Goal: Register for event/course: Sign up to attend an event or enroll in a course

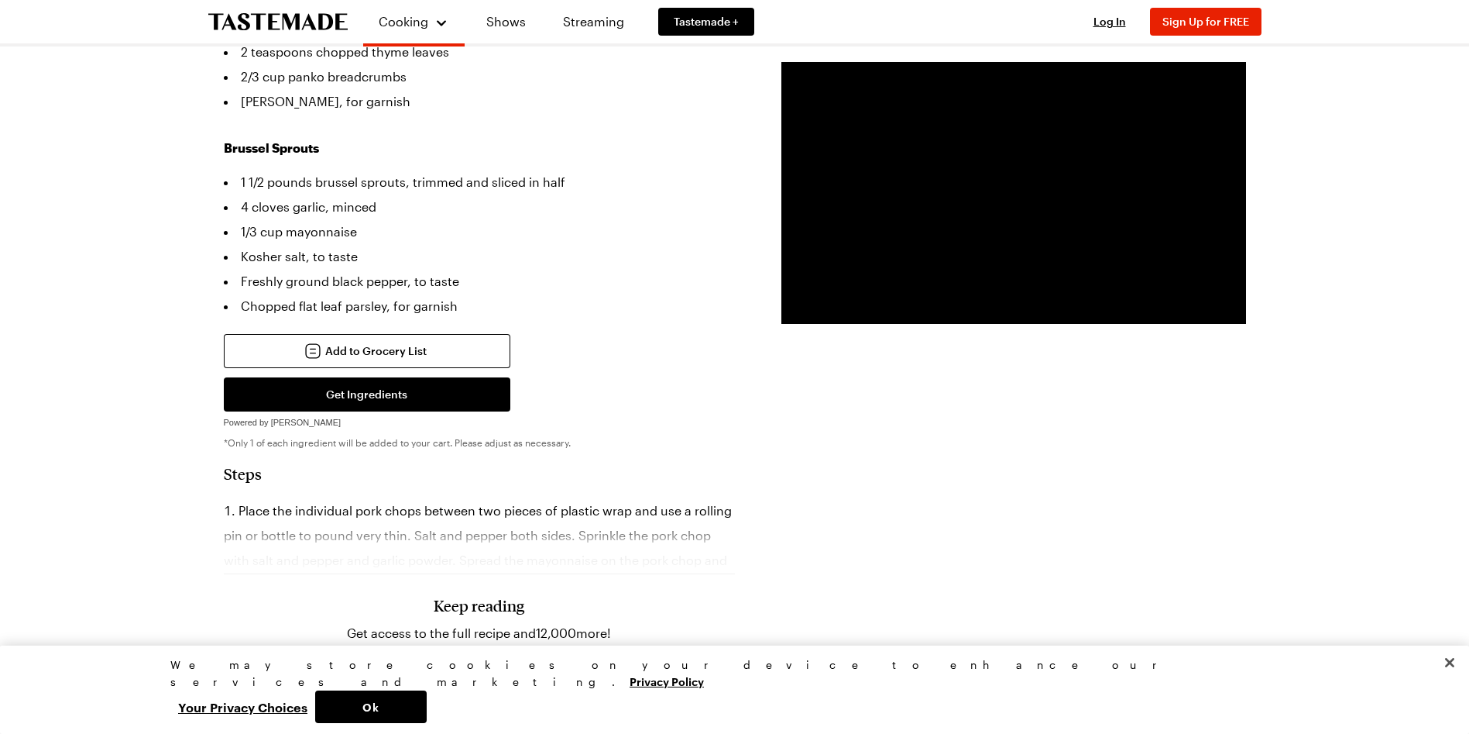
scroll to position [697, 0]
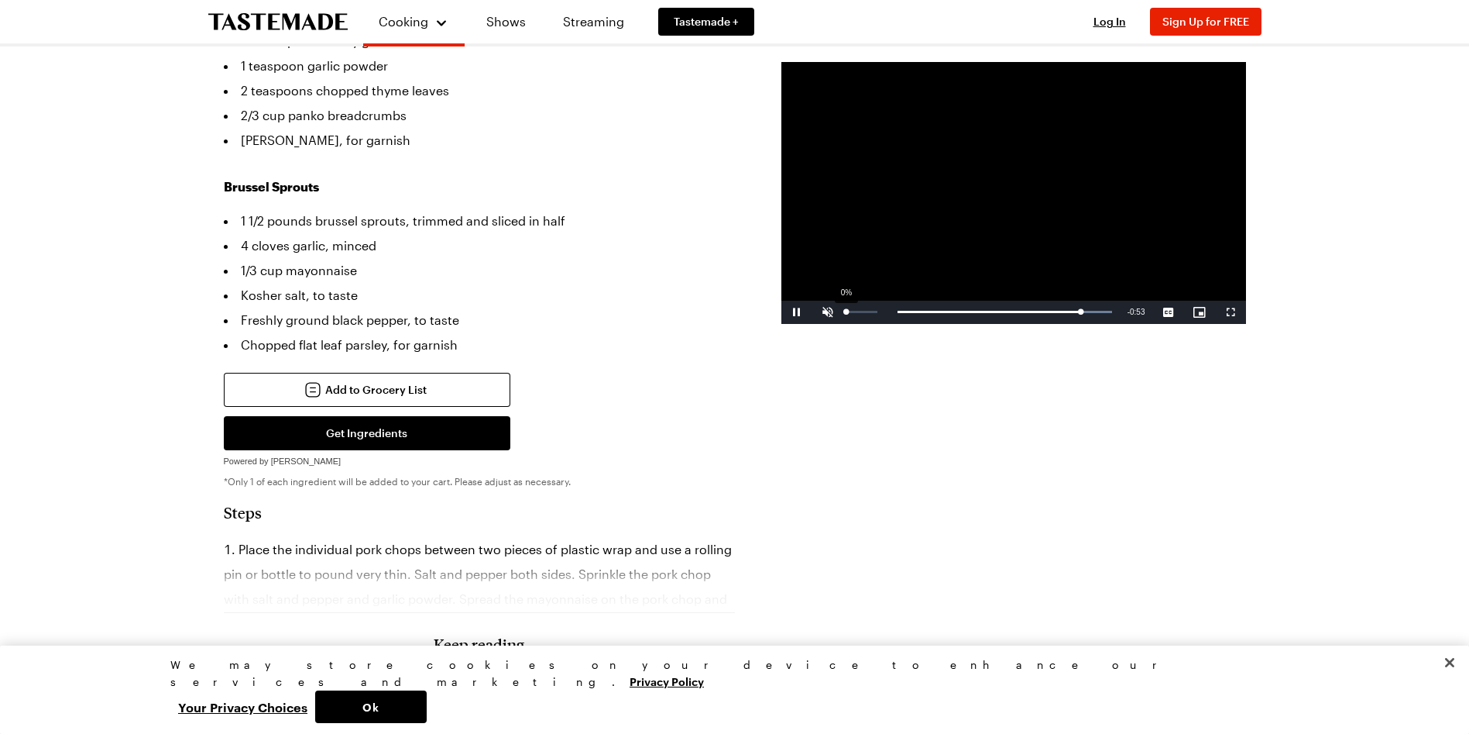
click at [846, 313] on div "Volume Level" at bounding box center [846, 312] width 0 height 2
click at [855, 317] on div "32%" at bounding box center [862, 312] width 39 height 23
click at [854, 310] on div "Loaded : 100.00% 0:04 5:13" at bounding box center [981, 312] width 261 height 4
click at [1165, 289] on span "en Captions" at bounding box center [1169, 290] width 24 height 11
click at [902, 310] on div "Loaded : 44.03% 1:12 1:31" at bounding box center [981, 312] width 261 height 4
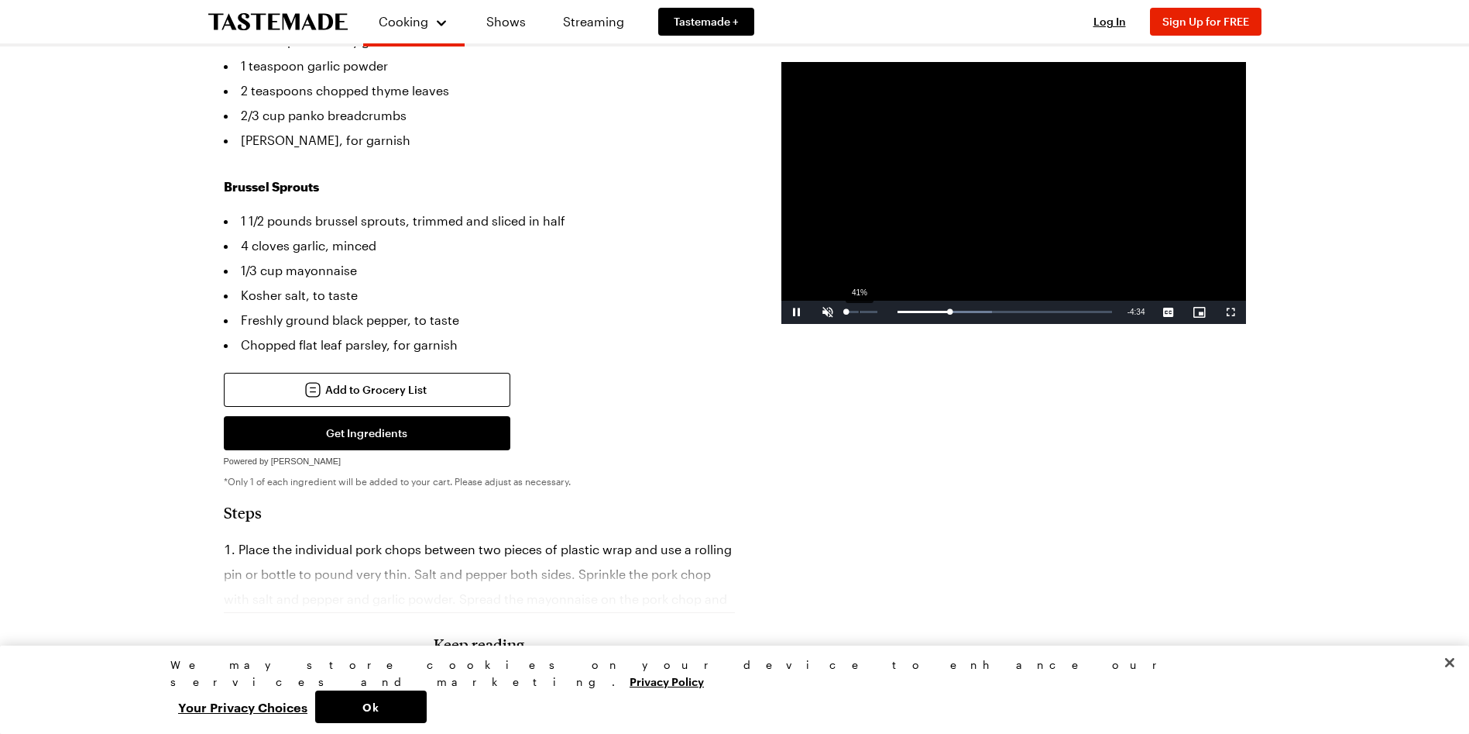
click at [858, 310] on div "41%" at bounding box center [862, 312] width 39 height 23
click at [868, 310] on div "Loaded : 44.03% 0:23 0:22" at bounding box center [981, 312] width 261 height 4
click at [884, 313] on div "0:45" at bounding box center [884, 312] width 1 height 4
click at [873, 315] on div "Loaded : 30.42% 0:31 0:48" at bounding box center [982, 312] width 277 height 23
click at [862, 312] on div "Loaded : 30.42% 0:16 0:32" at bounding box center [981, 312] width 261 height 4
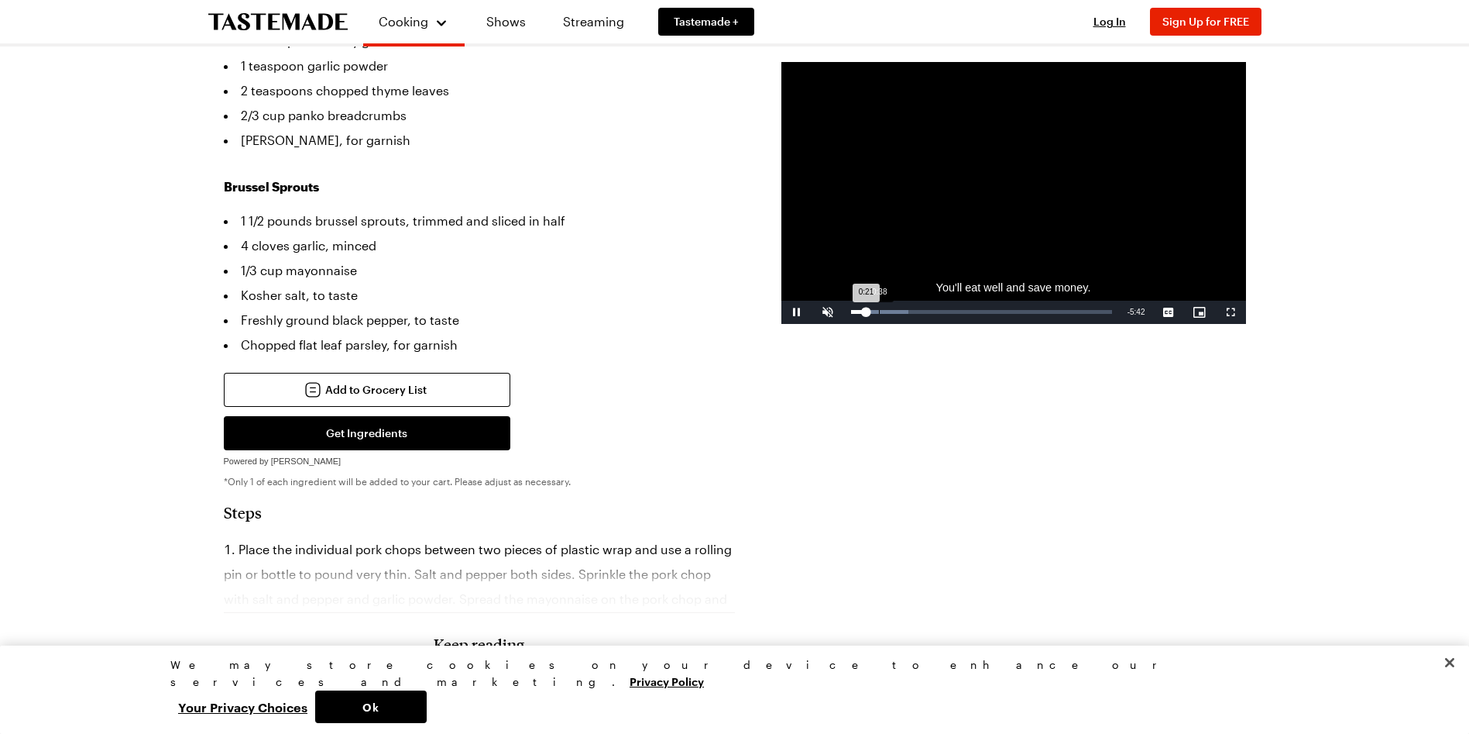
click at [878, 310] on div "Loaded : 22.19% 0:38 0:21" at bounding box center [981, 312] width 261 height 4
click at [871, 310] on div "Loaded : 27.50% 0:26 0:39" at bounding box center [981, 312] width 261 height 4
click at [1233, 23] on span "Sign Up for FREE" at bounding box center [1206, 21] width 87 height 13
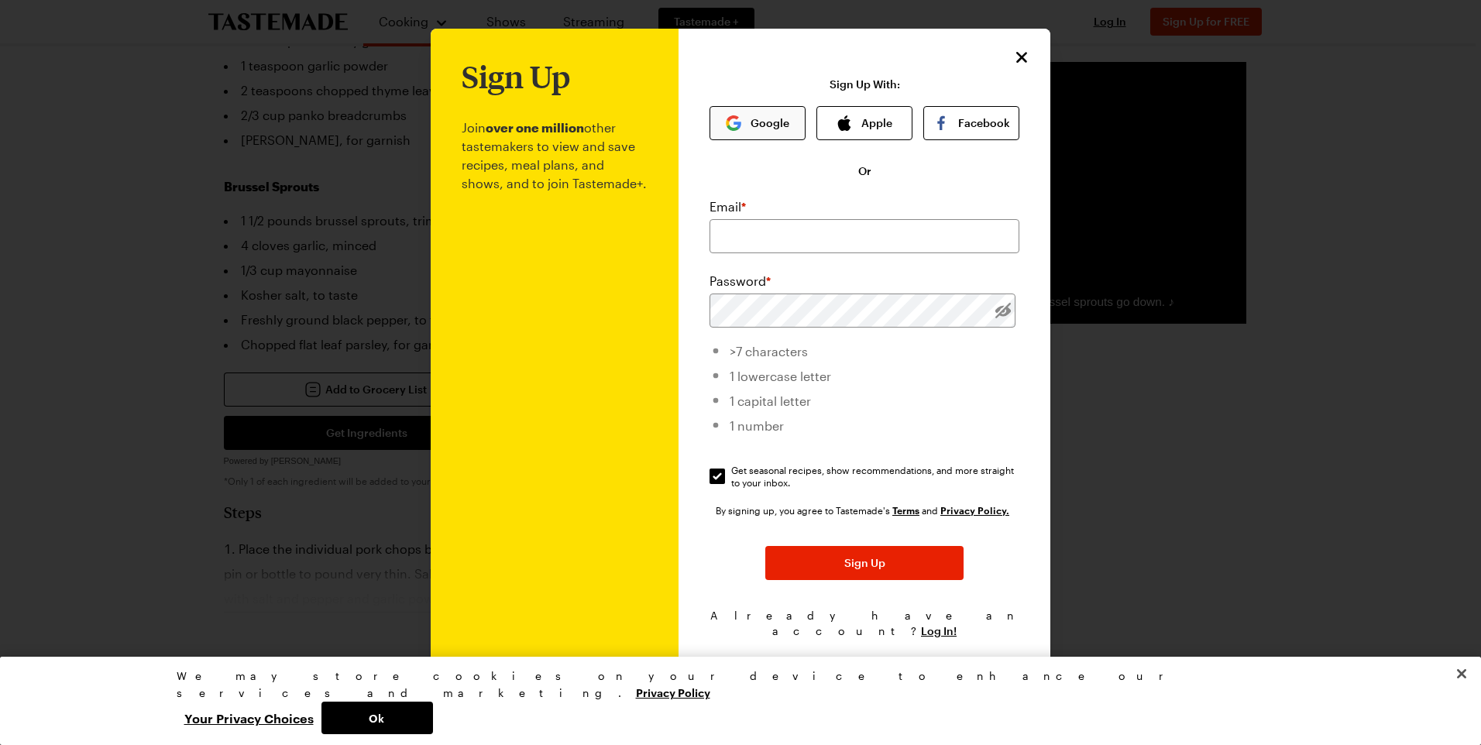
click at [759, 126] on button "Google" at bounding box center [758, 123] width 96 height 34
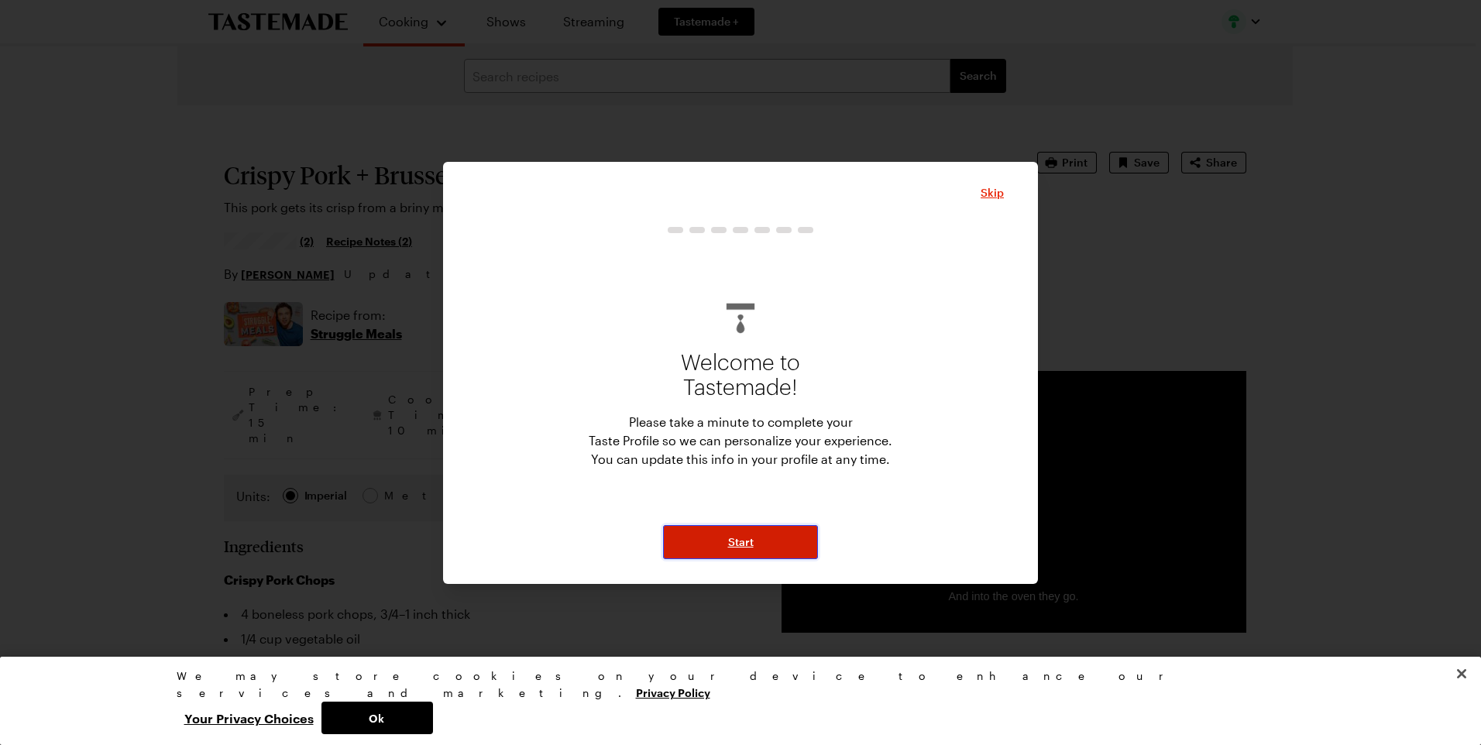
click at [723, 535] on button "Start" at bounding box center [740, 542] width 155 height 34
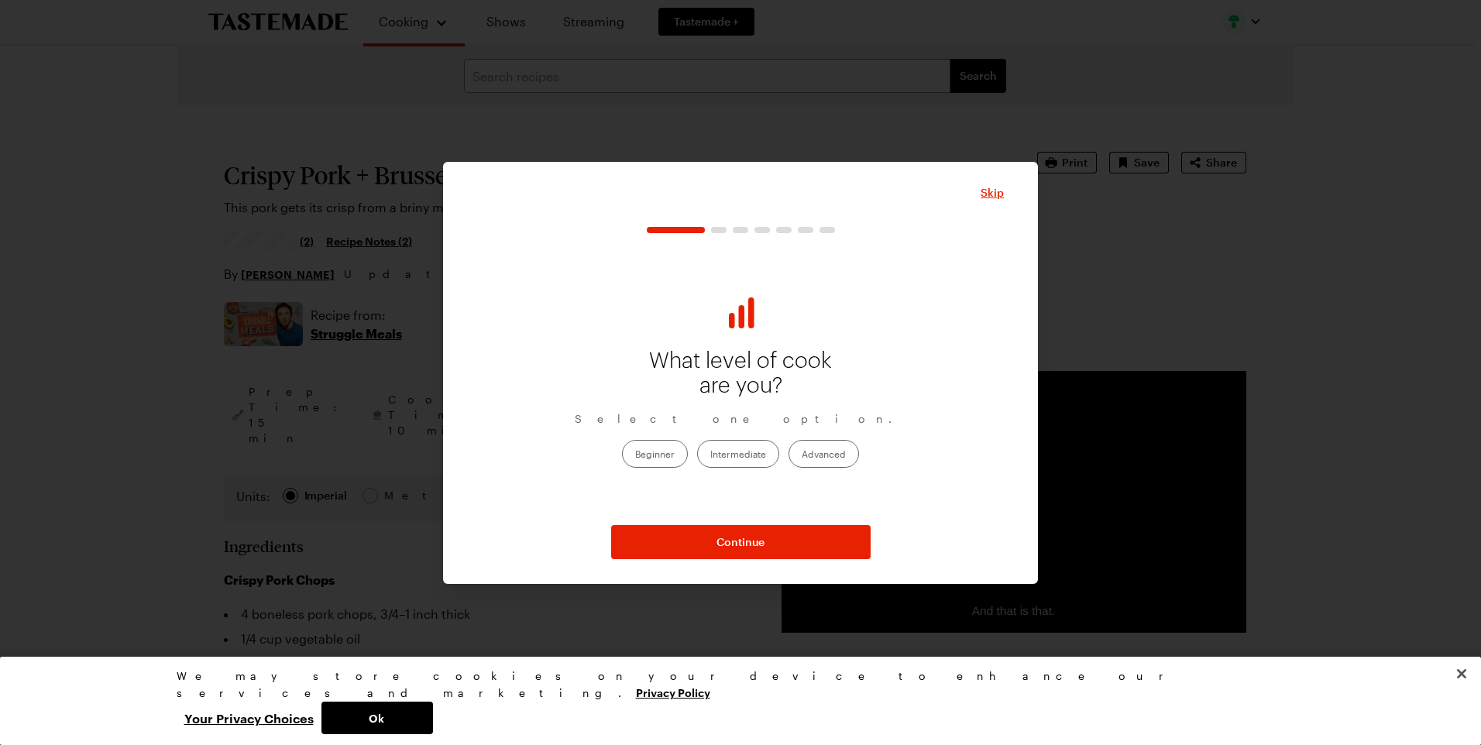
click at [741, 455] on label "Intermediate" at bounding box center [738, 454] width 82 height 28
click at [710, 455] on input "Intermediate" at bounding box center [710, 455] width 0 height 0
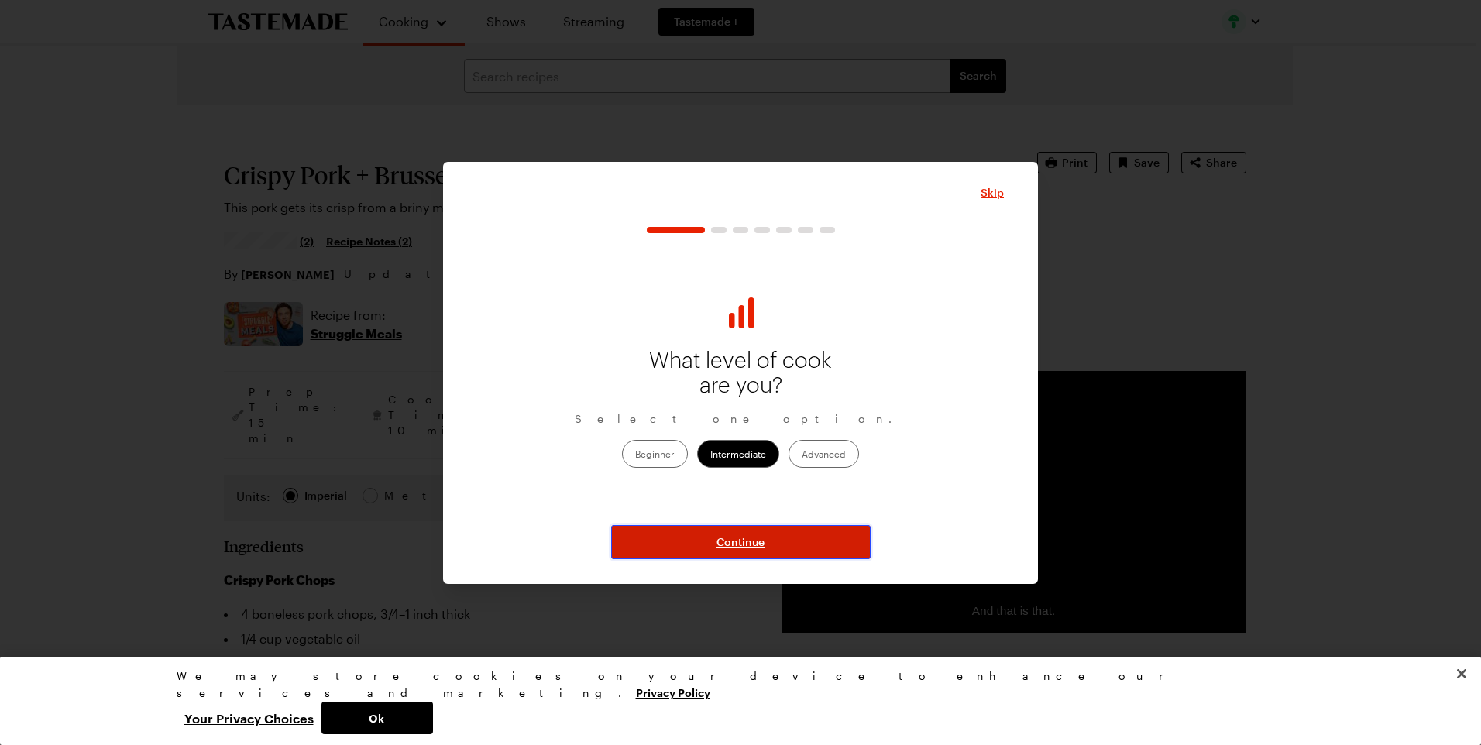
click at [761, 542] on span "Continue" at bounding box center [741, 542] width 48 height 15
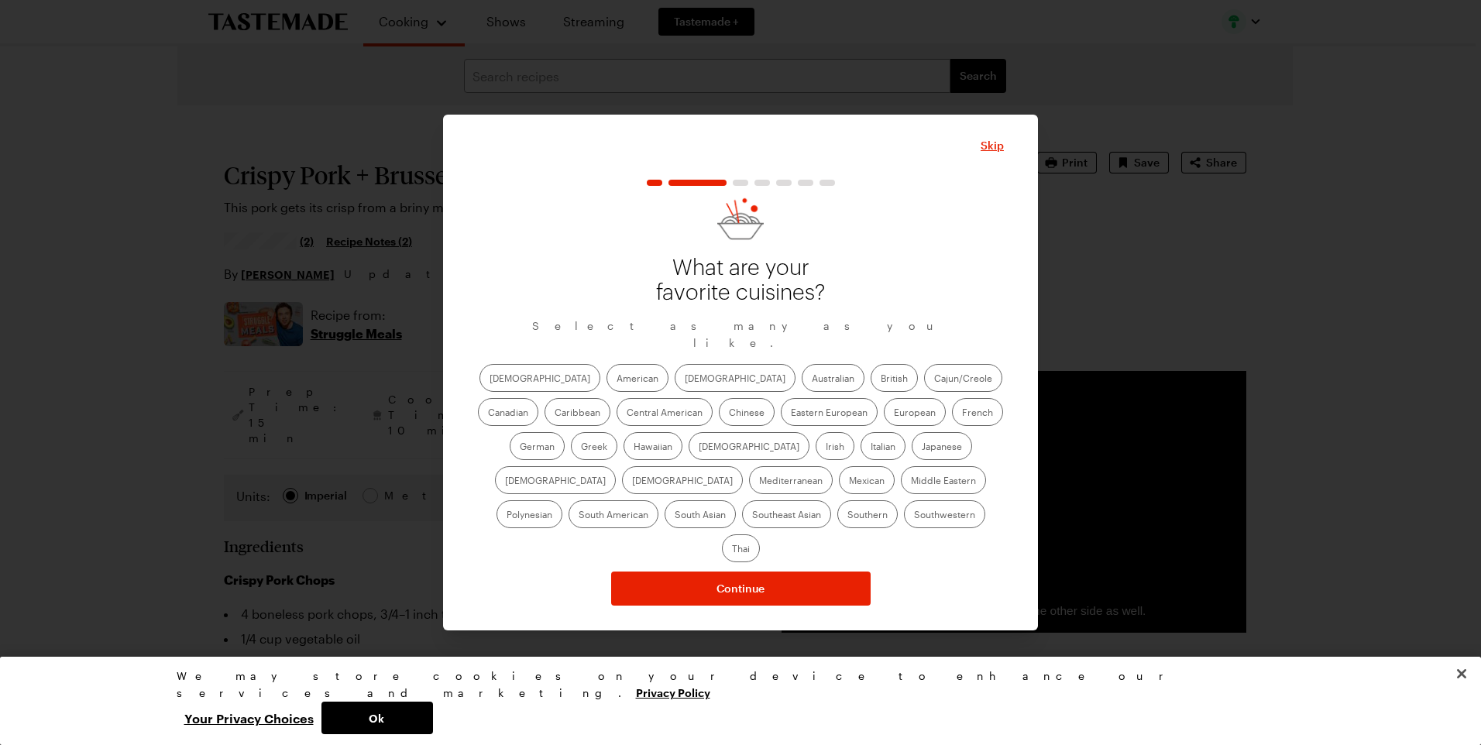
click at [607, 381] on label "American" at bounding box center [638, 378] width 62 height 28
click at [617, 380] on input "American" at bounding box center [617, 380] width 0 height 0
click at [675, 386] on label "[DEMOGRAPHIC_DATA]" at bounding box center [735, 378] width 121 height 28
click at [685, 380] on input "[DEMOGRAPHIC_DATA]" at bounding box center [685, 380] width 0 height 0
click at [617, 426] on label "Central American" at bounding box center [665, 412] width 96 height 28
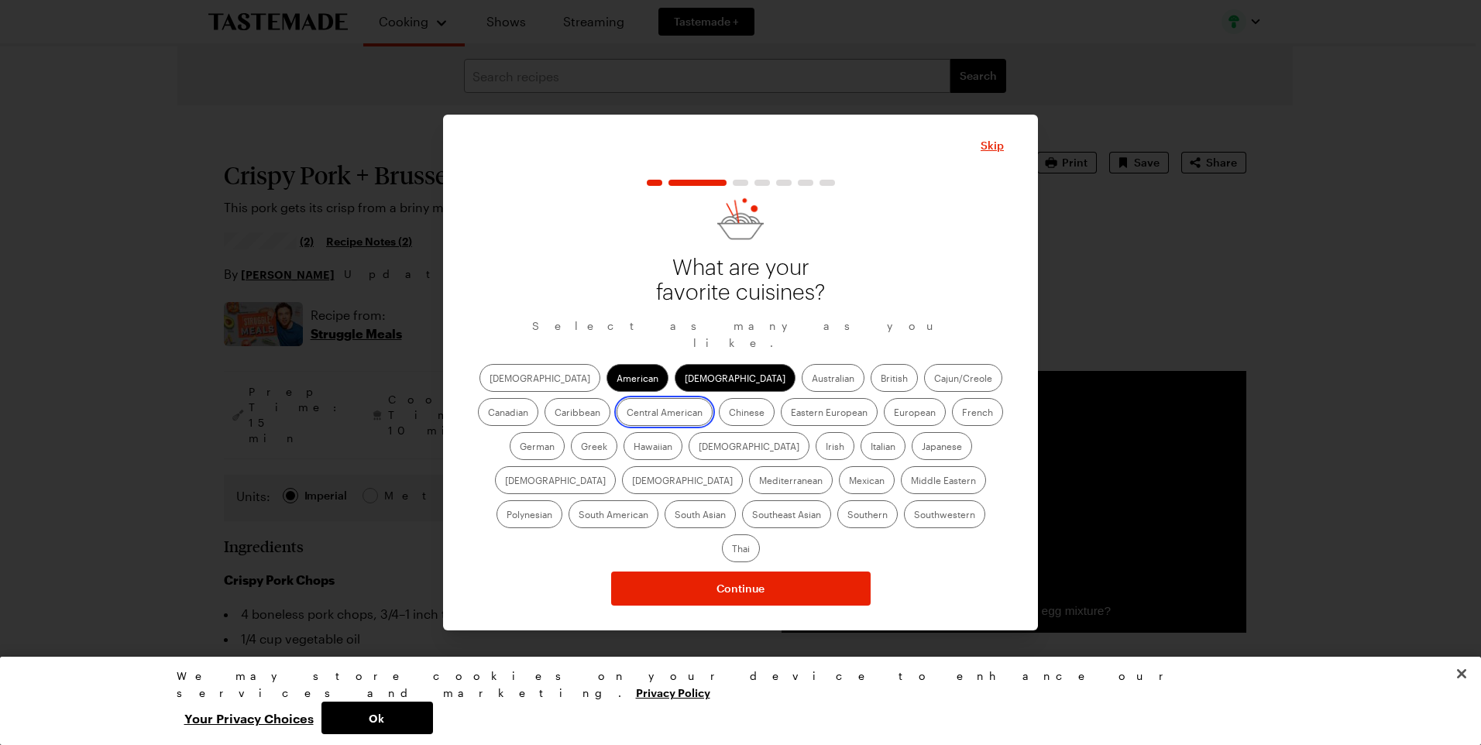
click at [627, 414] on American "Central American" at bounding box center [627, 414] width 0 height 0
click at [719, 421] on label "Chinese" at bounding box center [747, 412] width 56 height 28
click at [729, 414] on input "Chinese" at bounding box center [729, 414] width 0 height 0
click at [565, 432] on label "German" at bounding box center [537, 446] width 55 height 28
click at [520, 448] on input "German" at bounding box center [520, 448] width 0 height 0
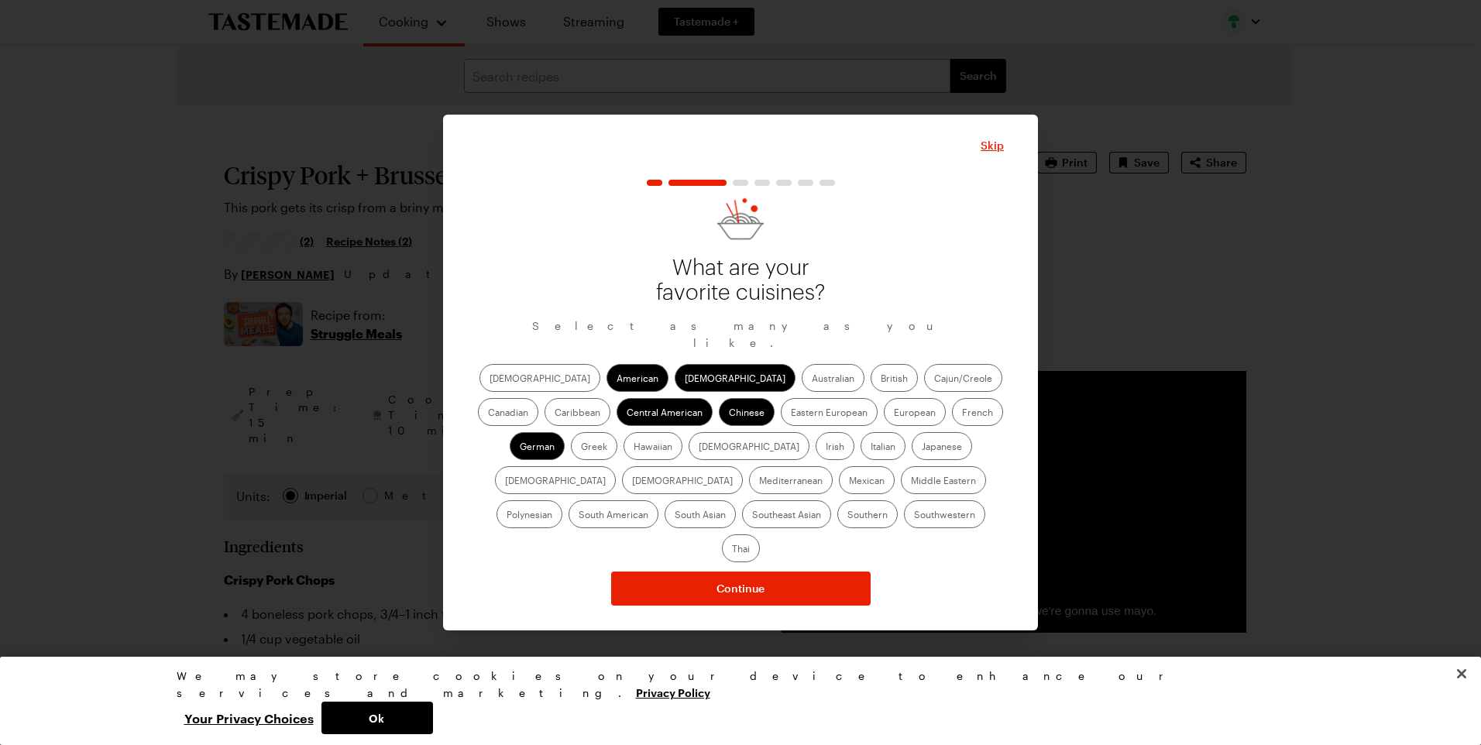
click at [617, 432] on label "Greek" at bounding box center [594, 446] width 46 height 28
click at [581, 448] on input "Greek" at bounding box center [581, 448] width 0 height 0
click at [624, 452] on label "Hawaiian" at bounding box center [653, 446] width 59 height 28
click at [634, 448] on input "Hawaiian" at bounding box center [634, 448] width 0 height 0
click at [861, 449] on label "Italian" at bounding box center [883, 446] width 45 height 28
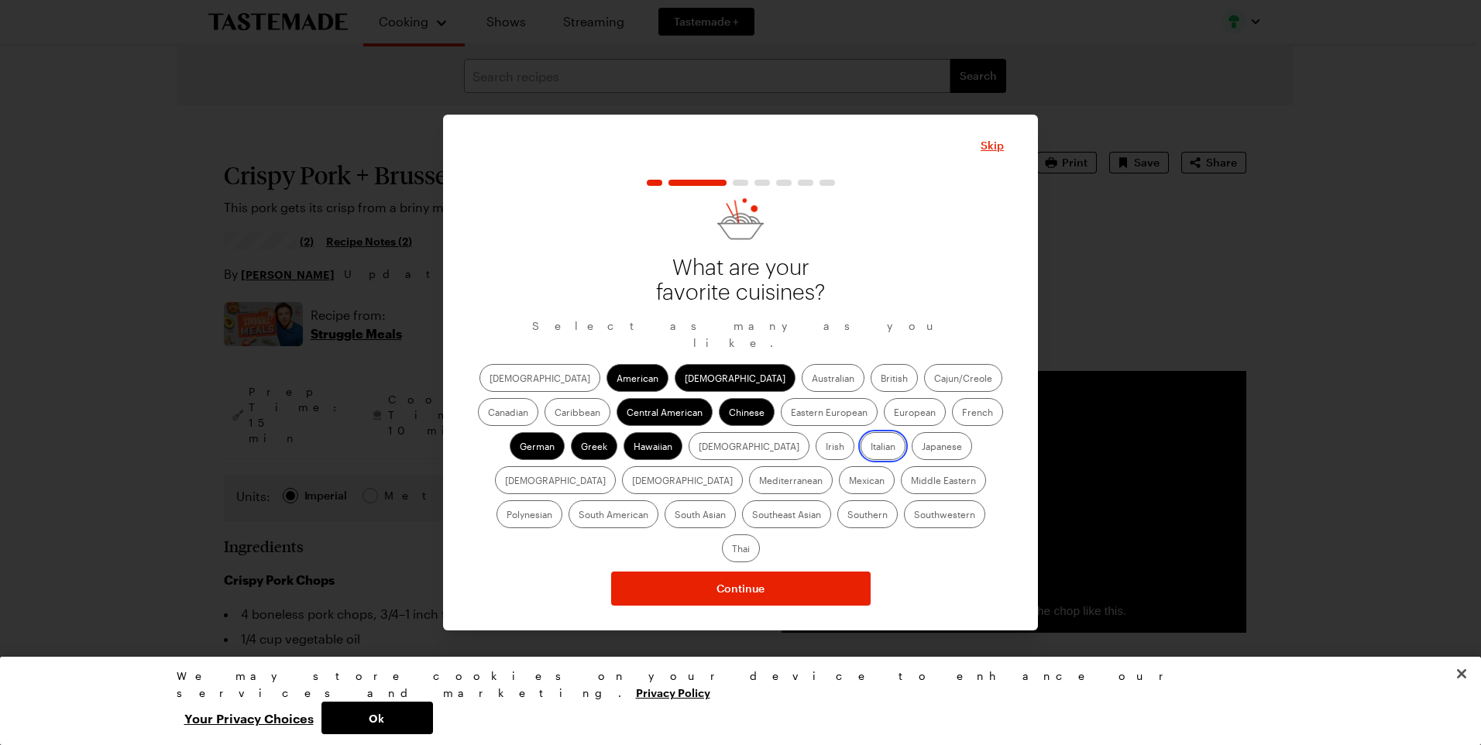
click at [871, 448] on input "Italian" at bounding box center [871, 448] width 0 height 0
click at [912, 451] on label "Japanese" at bounding box center [942, 446] width 60 height 28
click at [922, 448] on input "Japanese" at bounding box center [922, 448] width 0 height 0
click at [743, 466] on label "[DEMOGRAPHIC_DATA]" at bounding box center [682, 480] width 121 height 28
click at [632, 482] on input "[DEMOGRAPHIC_DATA]" at bounding box center [632, 482] width 0 height 0
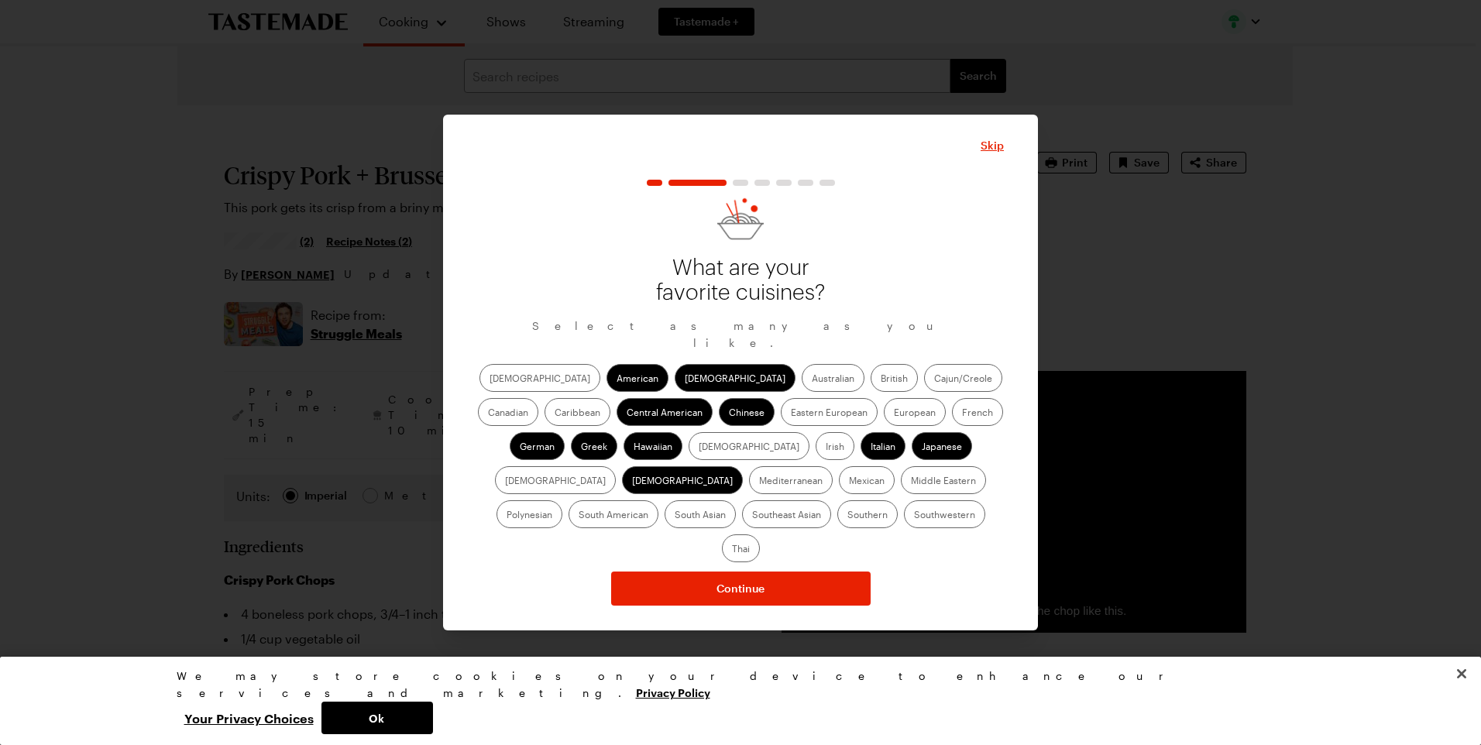
click at [833, 466] on label "Mediterranean" at bounding box center [791, 480] width 84 height 28
click at [759, 482] on input "Mediterranean" at bounding box center [759, 482] width 0 height 0
click at [839, 485] on label "Mexican" at bounding box center [867, 480] width 56 height 28
click at [849, 482] on input "Mexican" at bounding box center [849, 482] width 0 height 0
click at [658, 500] on label "South American" at bounding box center [614, 514] width 90 height 28
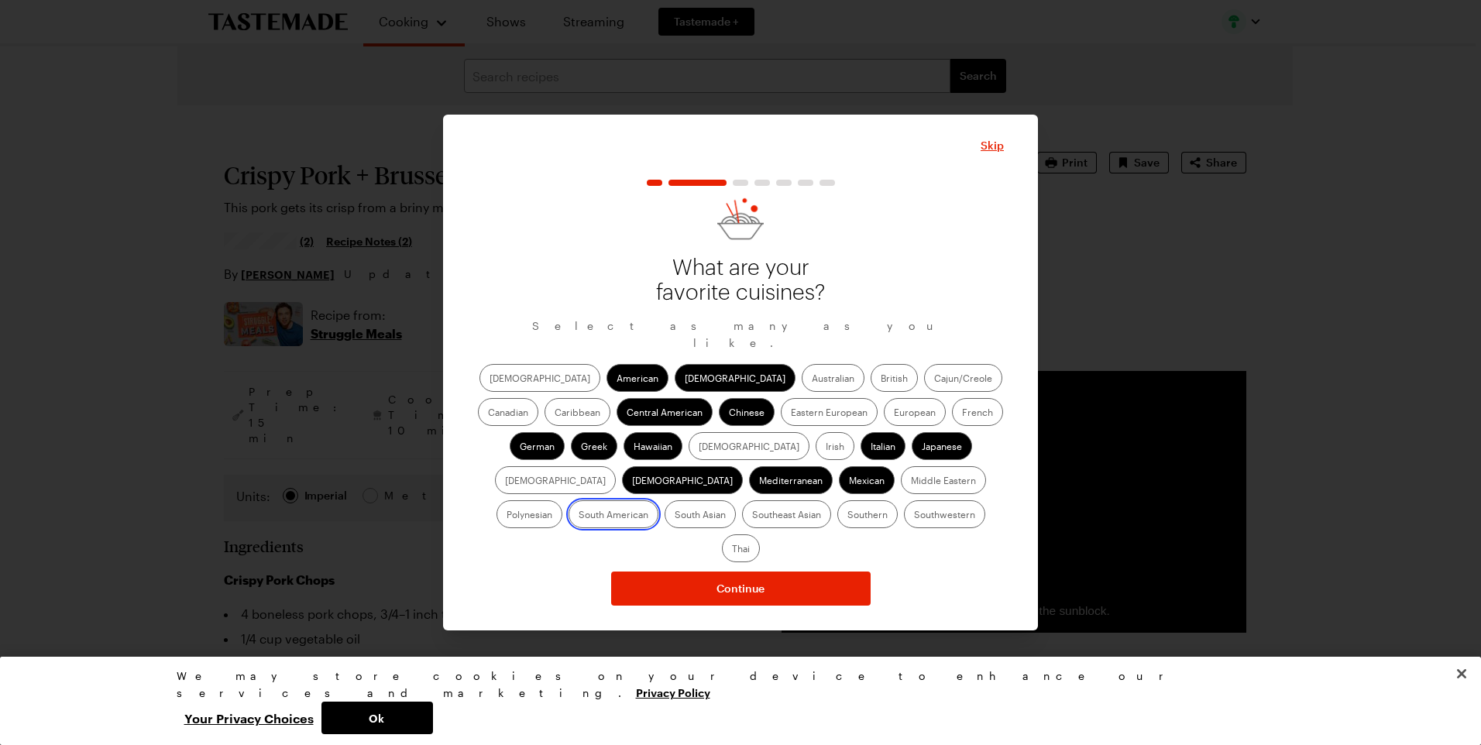
click at [579, 516] on American "South American" at bounding box center [579, 516] width 0 height 0
click at [837, 528] on label "Southern" at bounding box center [867, 514] width 60 height 28
click at [847, 516] on input "Southern" at bounding box center [847, 516] width 0 height 0
click at [904, 526] on label "Southwestern" at bounding box center [944, 514] width 81 height 28
drag, startPoint x: 765, startPoint y: 527, endPoint x: 736, endPoint y: 528, distance: 29.5
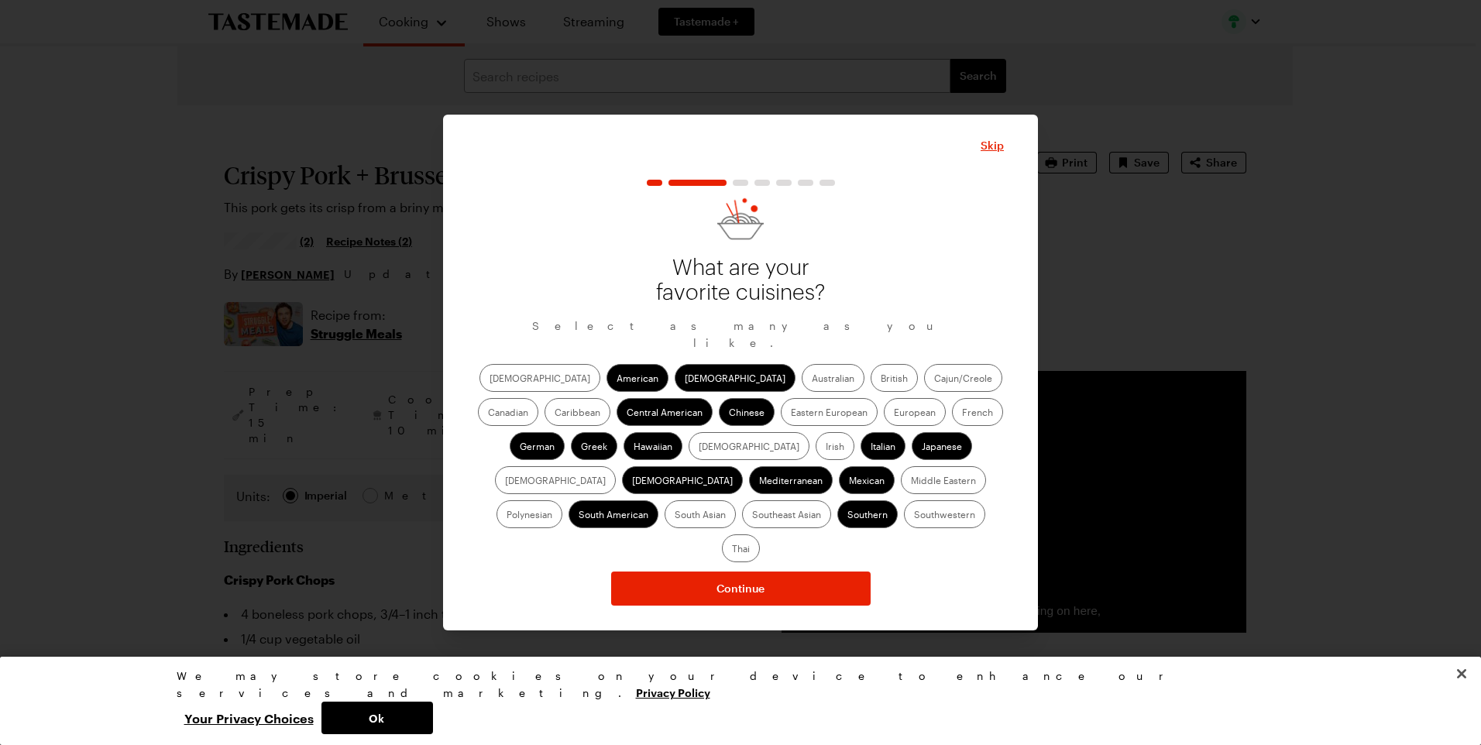
click at [904, 528] on label "Southwestern" at bounding box center [944, 514] width 81 height 28
click at [914, 516] on input "Southwestern" at bounding box center [914, 516] width 0 height 0
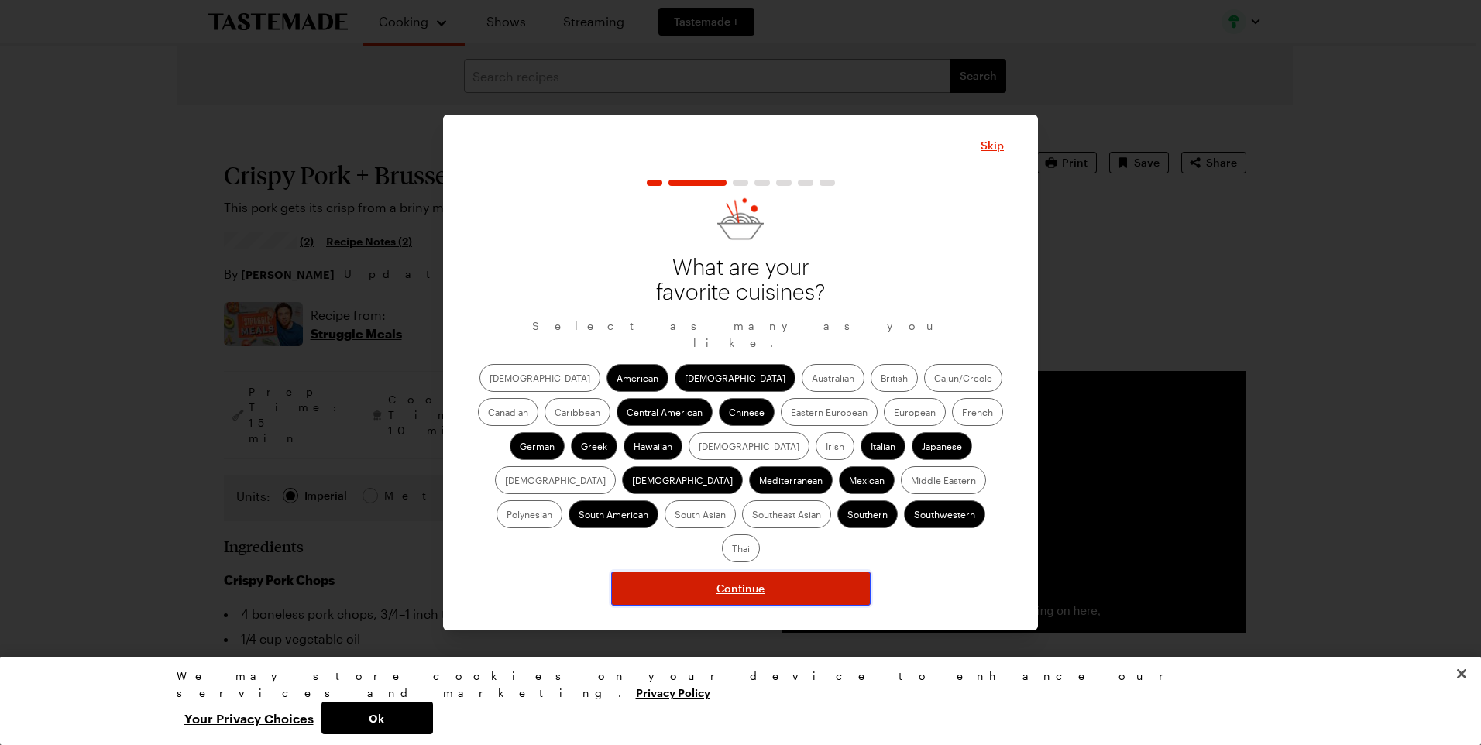
click at [760, 581] on span "Continue" at bounding box center [741, 588] width 48 height 15
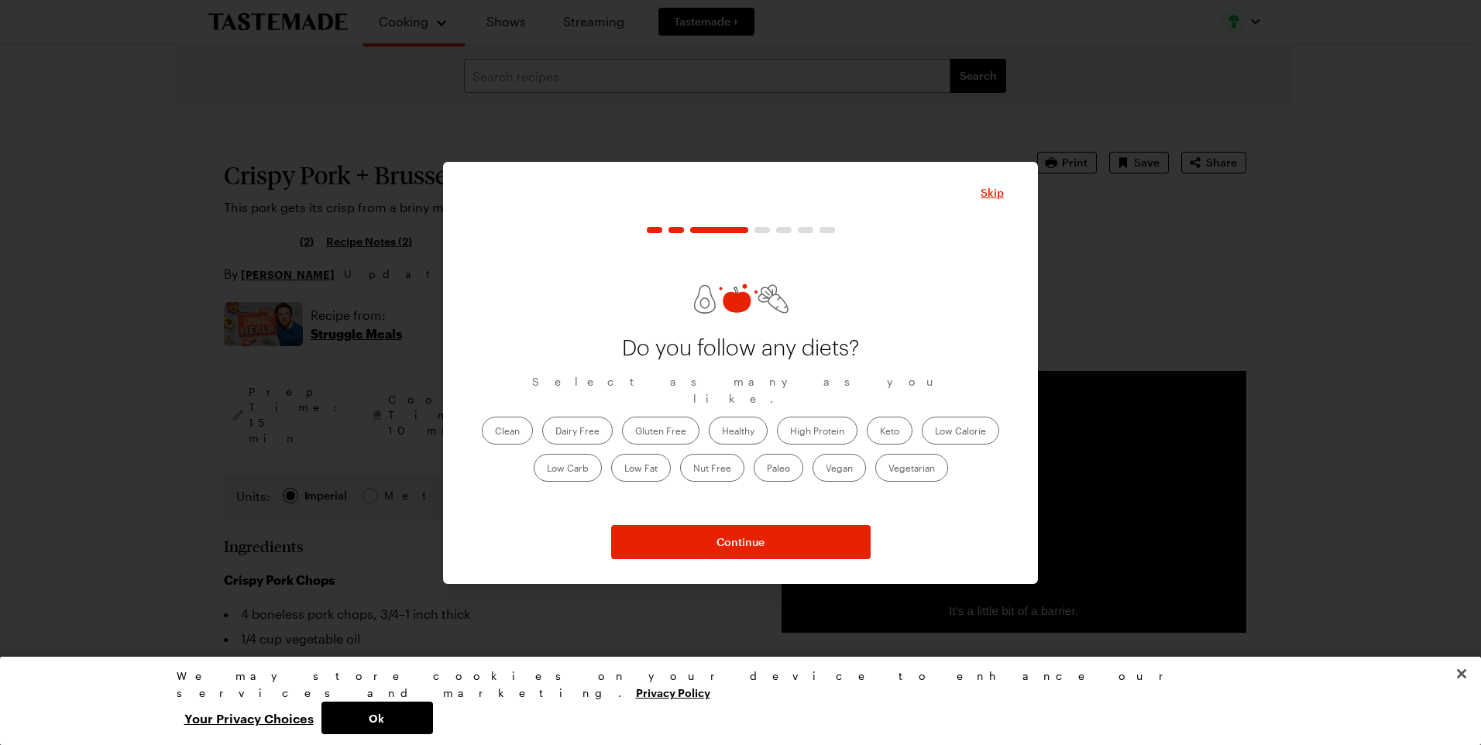
click at [512, 431] on label "Clean" at bounding box center [507, 431] width 51 height 28
click at [495, 432] on input "Clean" at bounding box center [495, 432] width 0 height 0
click at [739, 427] on label "Healthy" at bounding box center [738, 431] width 59 height 28
click at [722, 432] on input "Healthy" at bounding box center [722, 432] width 0 height 0
click at [843, 427] on label "High Protein" at bounding box center [817, 431] width 81 height 28
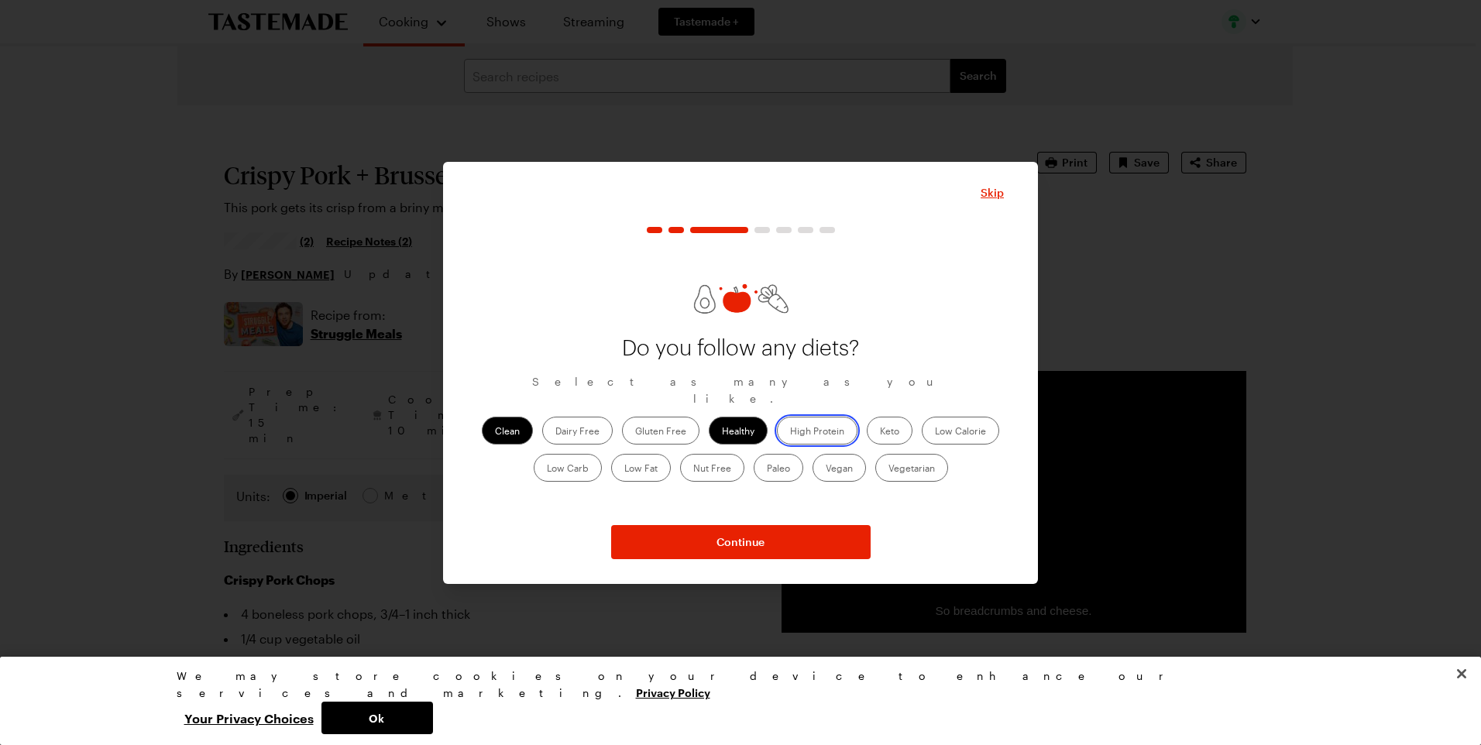
click at [790, 432] on Protein "High Protein" at bounding box center [790, 432] width 0 height 0
click at [912, 427] on label "Keto" at bounding box center [890, 431] width 46 height 28
click at [880, 432] on input "Keto" at bounding box center [880, 432] width 0 height 0
click at [959, 428] on label "Low Calorie" at bounding box center [960, 431] width 77 height 28
click at [935, 432] on Calorie "Low Calorie" at bounding box center [935, 432] width 0 height 0
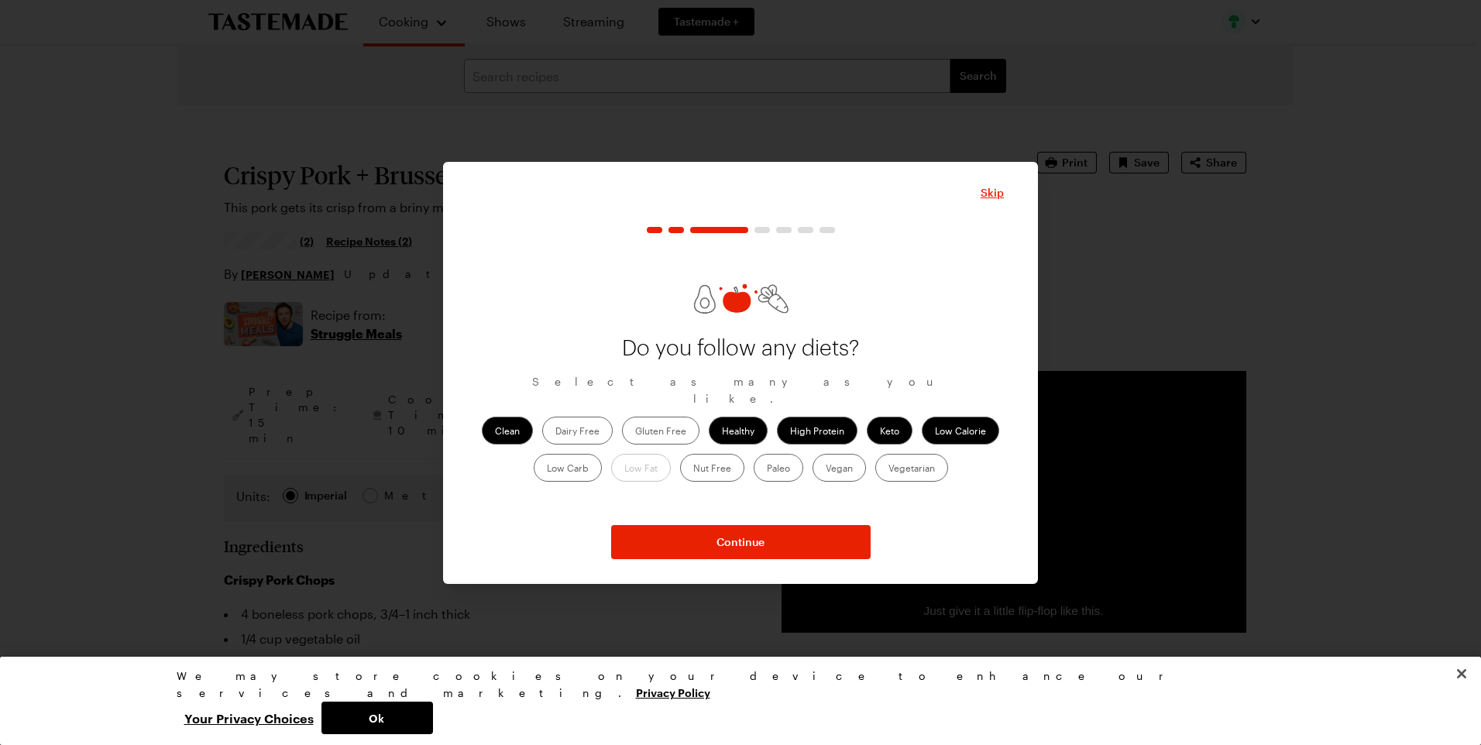
click at [560, 461] on label "Low Carb" at bounding box center [568, 468] width 68 height 28
click at [547, 469] on Carb "Low Carb" at bounding box center [547, 469] width 0 height 0
click at [652, 472] on label "Low Fat" at bounding box center [641, 468] width 60 height 28
click at [885, 417] on label "Keto" at bounding box center [890, 431] width 46 height 28
click at [880, 432] on input "Keto" at bounding box center [880, 432] width 0 height 0
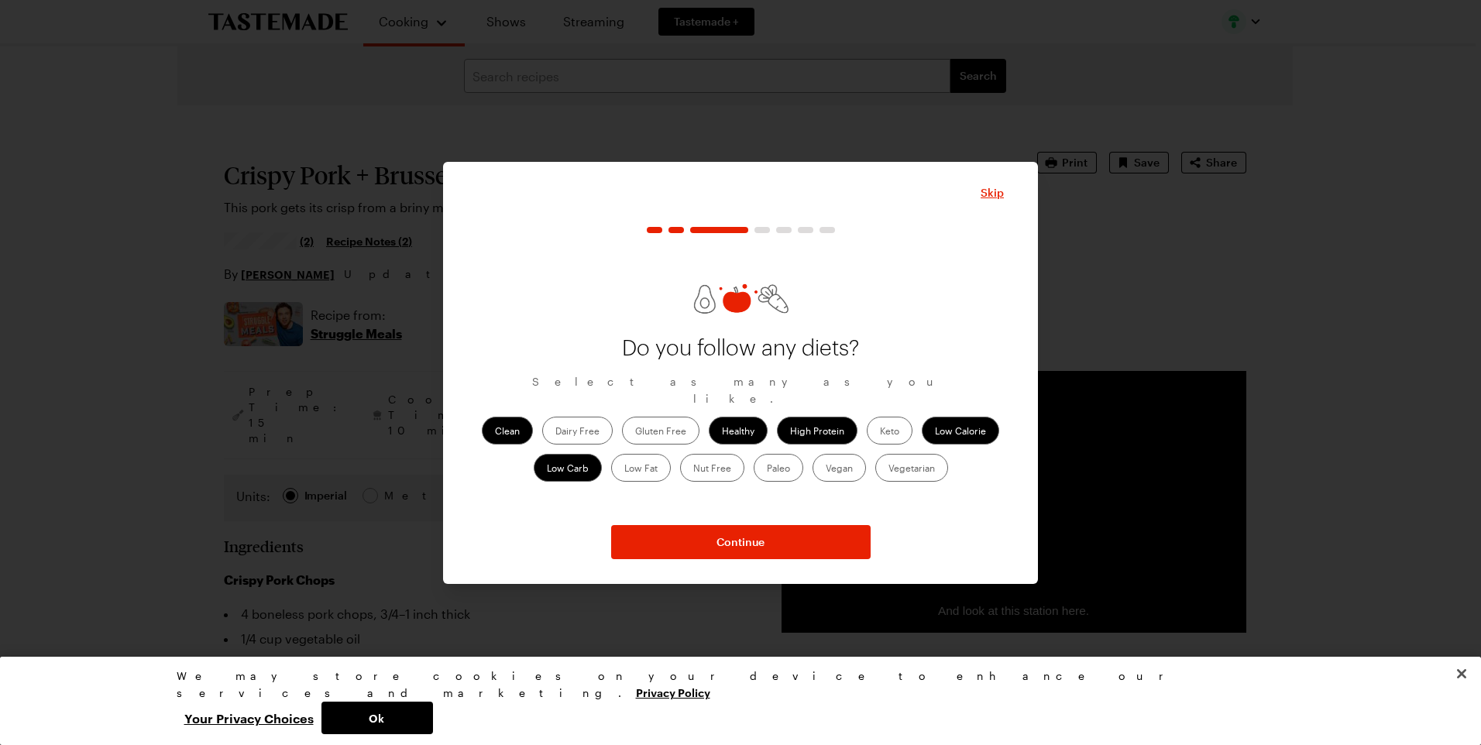
click at [564, 454] on label "Low Carb" at bounding box center [568, 468] width 68 height 28
click at [547, 469] on Carb "Low Carb" at bounding box center [547, 469] width 0 height 0
click at [512, 424] on label "Clean" at bounding box center [507, 431] width 51 height 28
click at [495, 432] on input "Clean" at bounding box center [495, 432] width 0 height 0
click at [737, 423] on label "Healthy" at bounding box center [738, 431] width 59 height 28
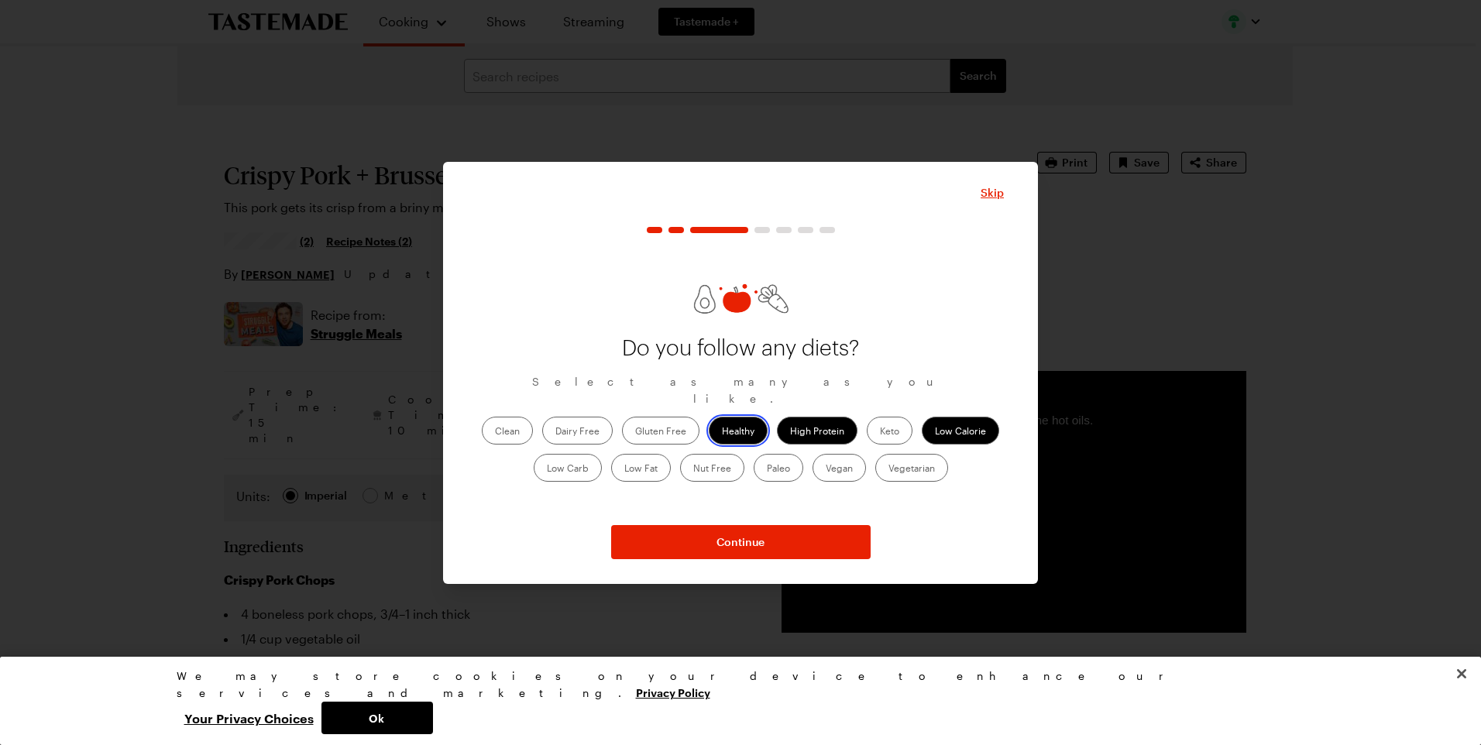
click at [722, 432] on input "Healthy" at bounding box center [722, 432] width 0 height 0
drag, startPoint x: 817, startPoint y: 412, endPoint x: 832, endPoint y: 416, distance: 15.2
click at [820, 417] on label "High Protein" at bounding box center [817, 431] width 81 height 28
drag, startPoint x: 832, startPoint y: 416, endPoint x: 968, endPoint y: 428, distance: 136.8
click at [975, 425] on label "Low Calorie" at bounding box center [960, 431] width 77 height 28
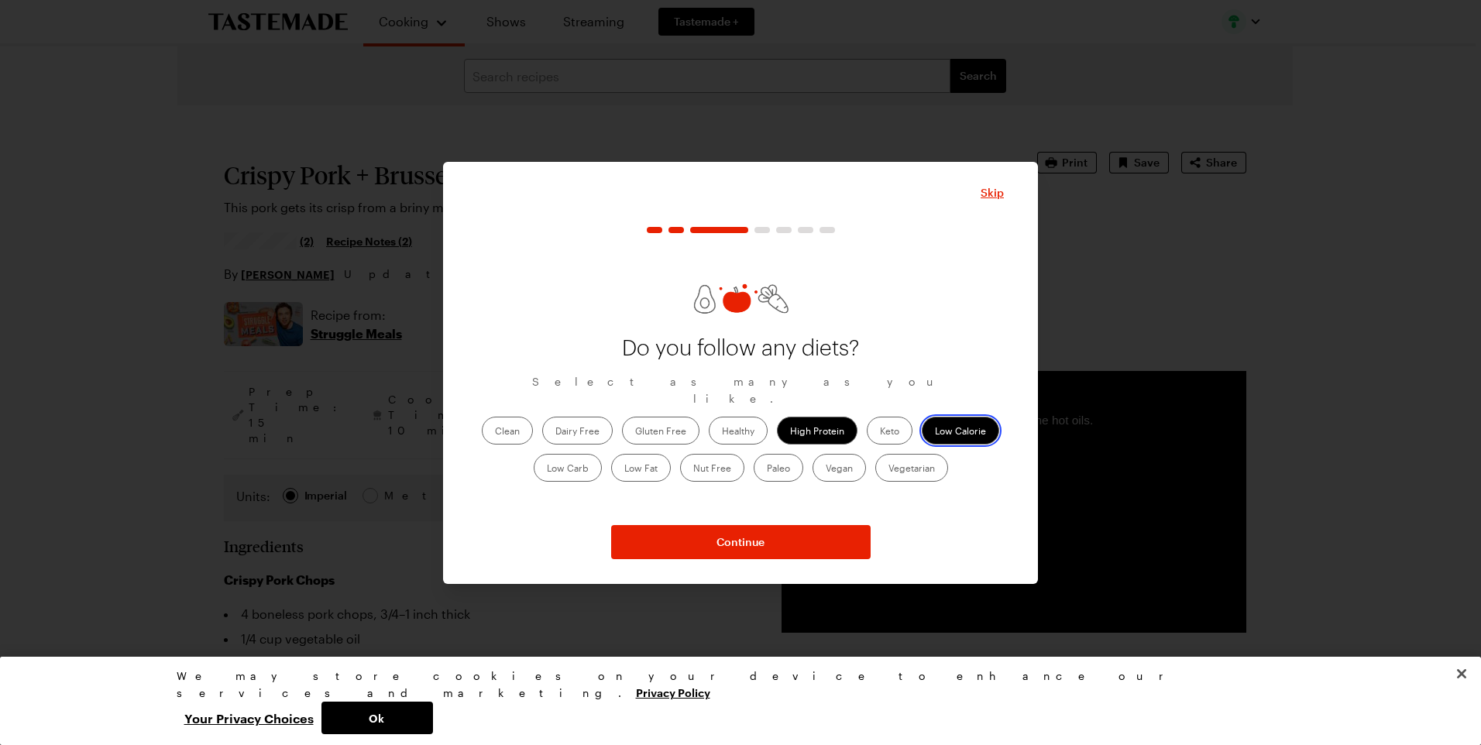
click at [935, 432] on Calorie "Low Calorie" at bounding box center [935, 432] width 0 height 0
click at [829, 428] on label "High Protein" at bounding box center [817, 431] width 81 height 28
click at [790, 432] on Protein "High Protein" at bounding box center [790, 432] width 0 height 0
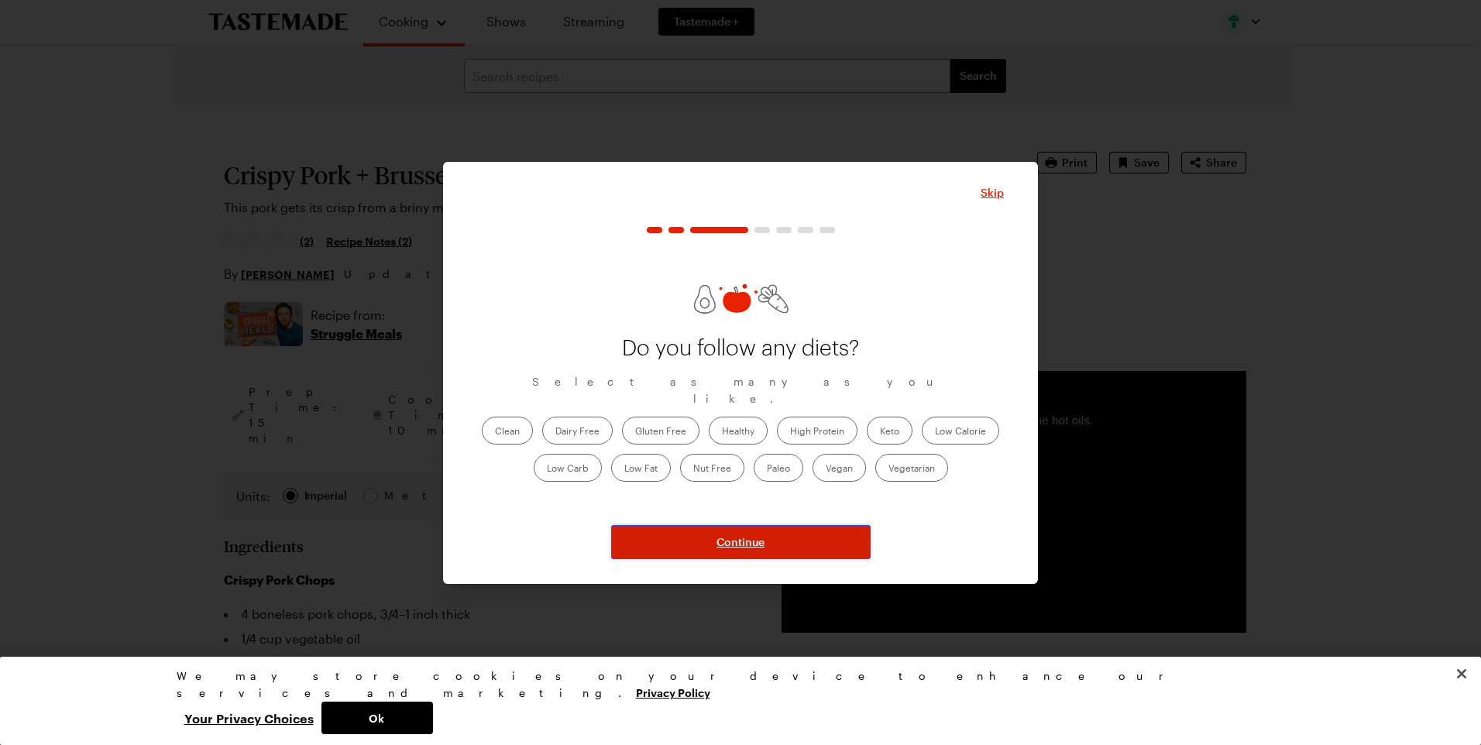
click at [796, 543] on button "Continue" at bounding box center [741, 542] width 260 height 34
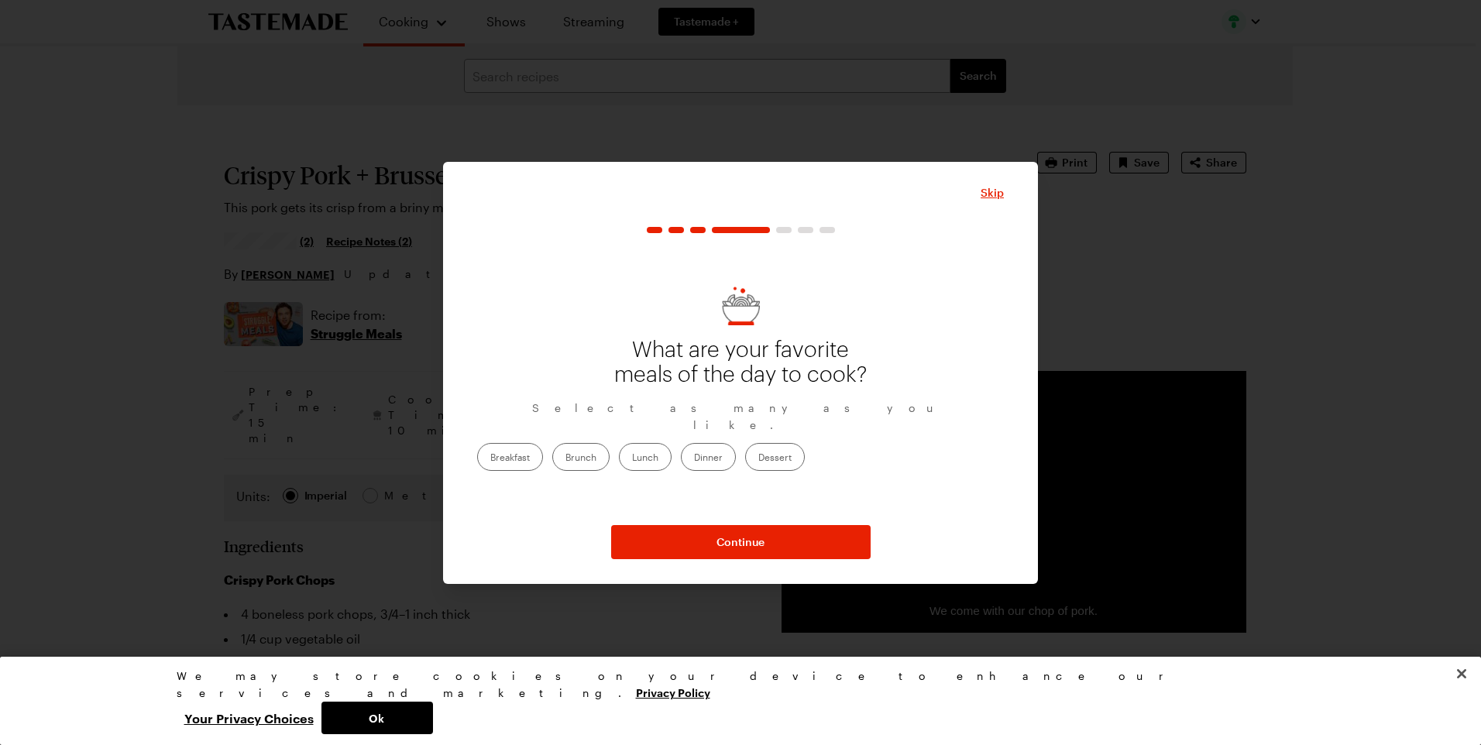
click at [736, 446] on label "Dinner" at bounding box center [708, 457] width 55 height 28
click at [694, 459] on input "Dinner" at bounding box center [694, 459] width 0 height 0
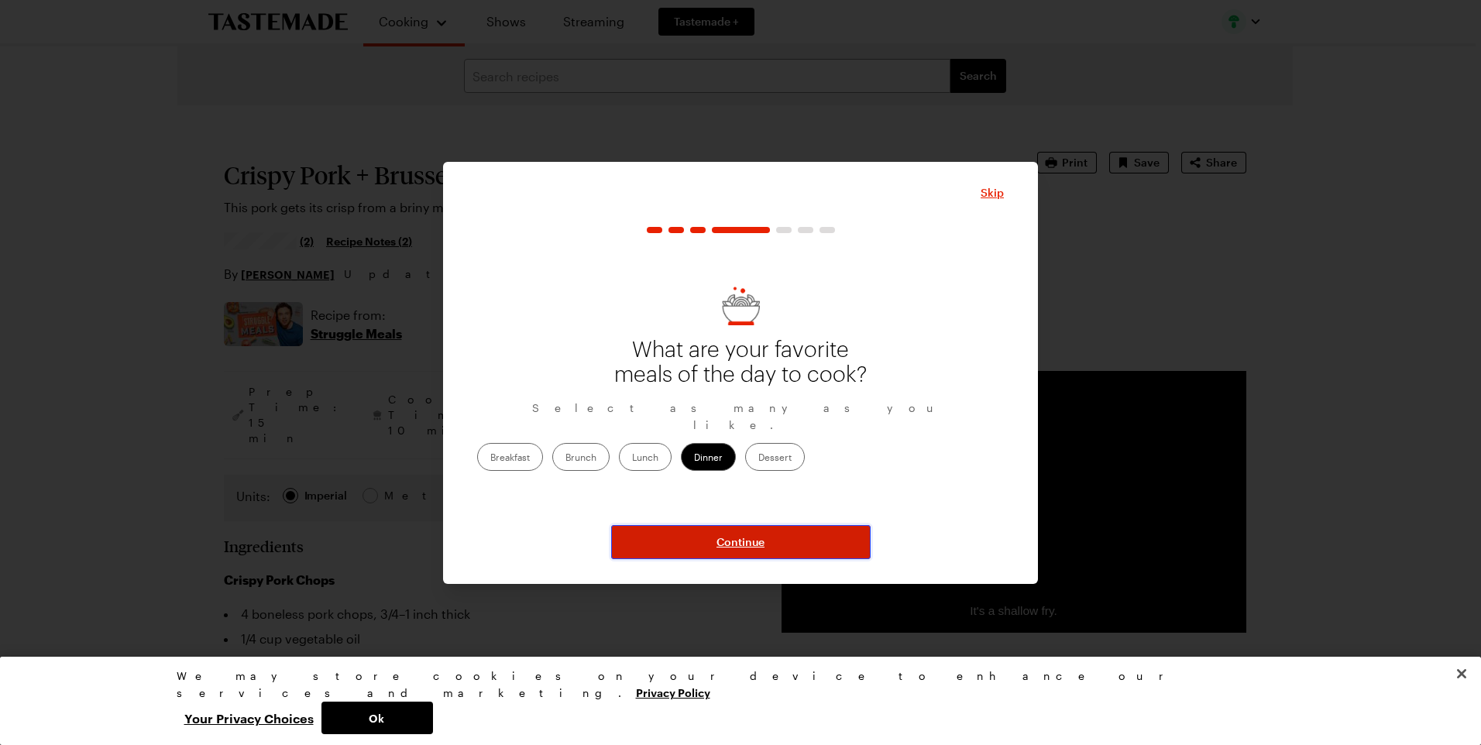
click at [772, 543] on button "Continue" at bounding box center [741, 542] width 260 height 34
click at [768, 543] on button "Continue" at bounding box center [741, 542] width 260 height 34
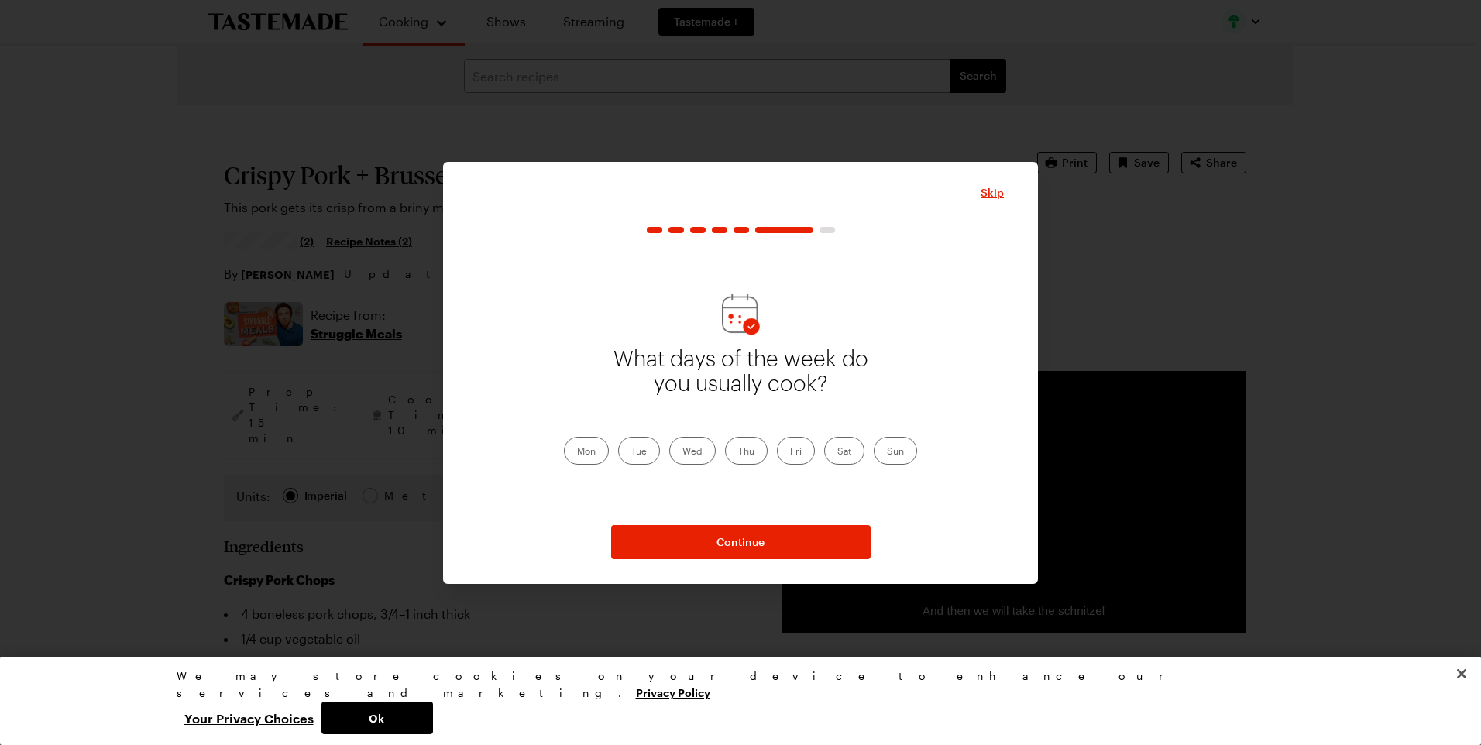
click at [592, 453] on label "Mon" at bounding box center [586, 451] width 45 height 28
click at [577, 452] on input "Mon" at bounding box center [577, 452] width 0 height 0
click at [645, 454] on label "Tue" at bounding box center [639, 451] width 42 height 28
click at [631, 452] on input "Tue" at bounding box center [631, 452] width 0 height 0
click at [705, 451] on label "Wed" at bounding box center [692, 451] width 46 height 28
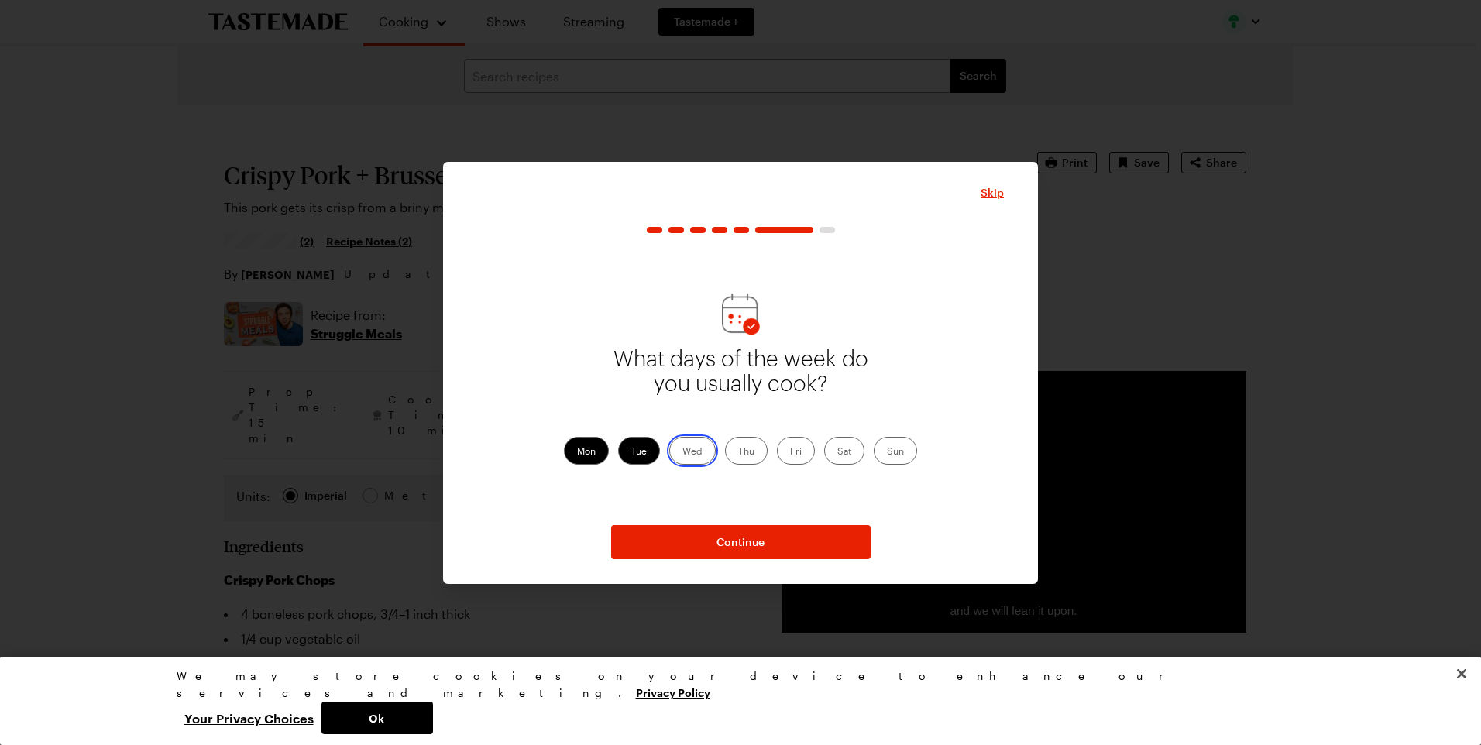
click at [682, 452] on input "Wed" at bounding box center [682, 452] width 0 height 0
click at [744, 451] on label "Thu" at bounding box center [746, 451] width 43 height 28
click at [738, 452] on input "Thu" at bounding box center [738, 452] width 0 height 0
click at [801, 451] on label "Fri" at bounding box center [796, 451] width 38 height 28
click at [790, 452] on input "Fri" at bounding box center [790, 452] width 0 height 0
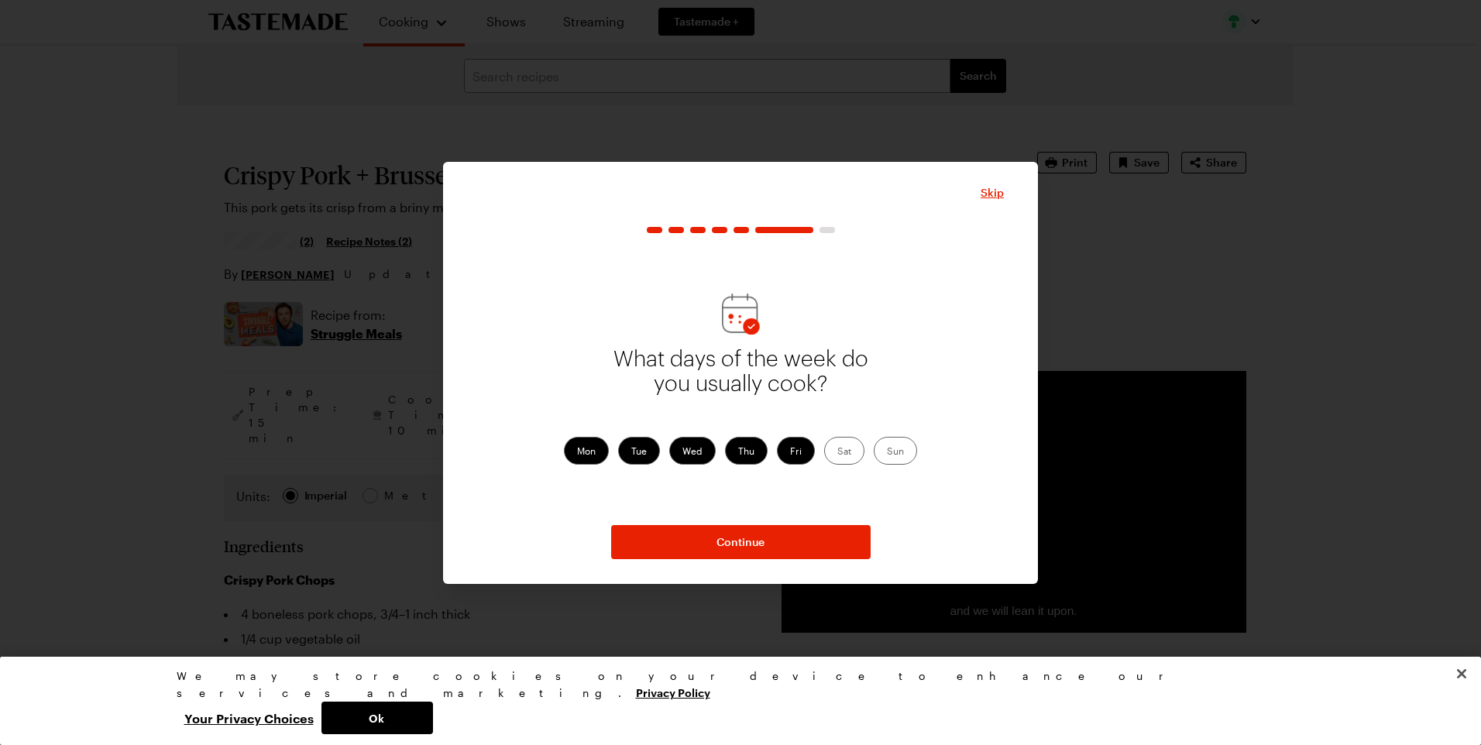
click at [854, 451] on label "Sat" at bounding box center [844, 451] width 40 height 28
click at [837, 452] on input "Sat" at bounding box center [837, 452] width 0 height 0
click at [908, 455] on label "Sun" at bounding box center [895, 451] width 43 height 28
click at [887, 452] on input "Sun" at bounding box center [887, 452] width 0 height 0
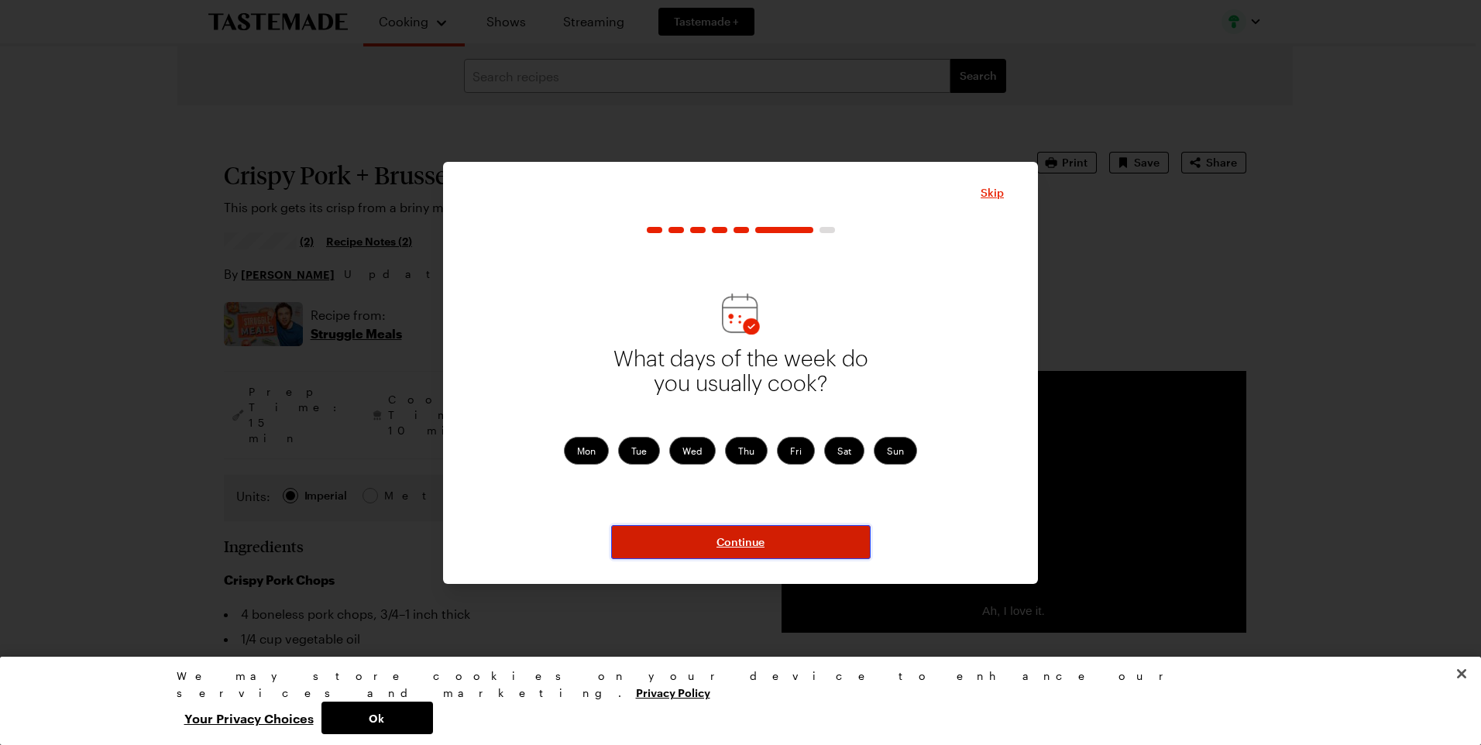
click at [782, 544] on button "Continue" at bounding box center [741, 542] width 260 height 34
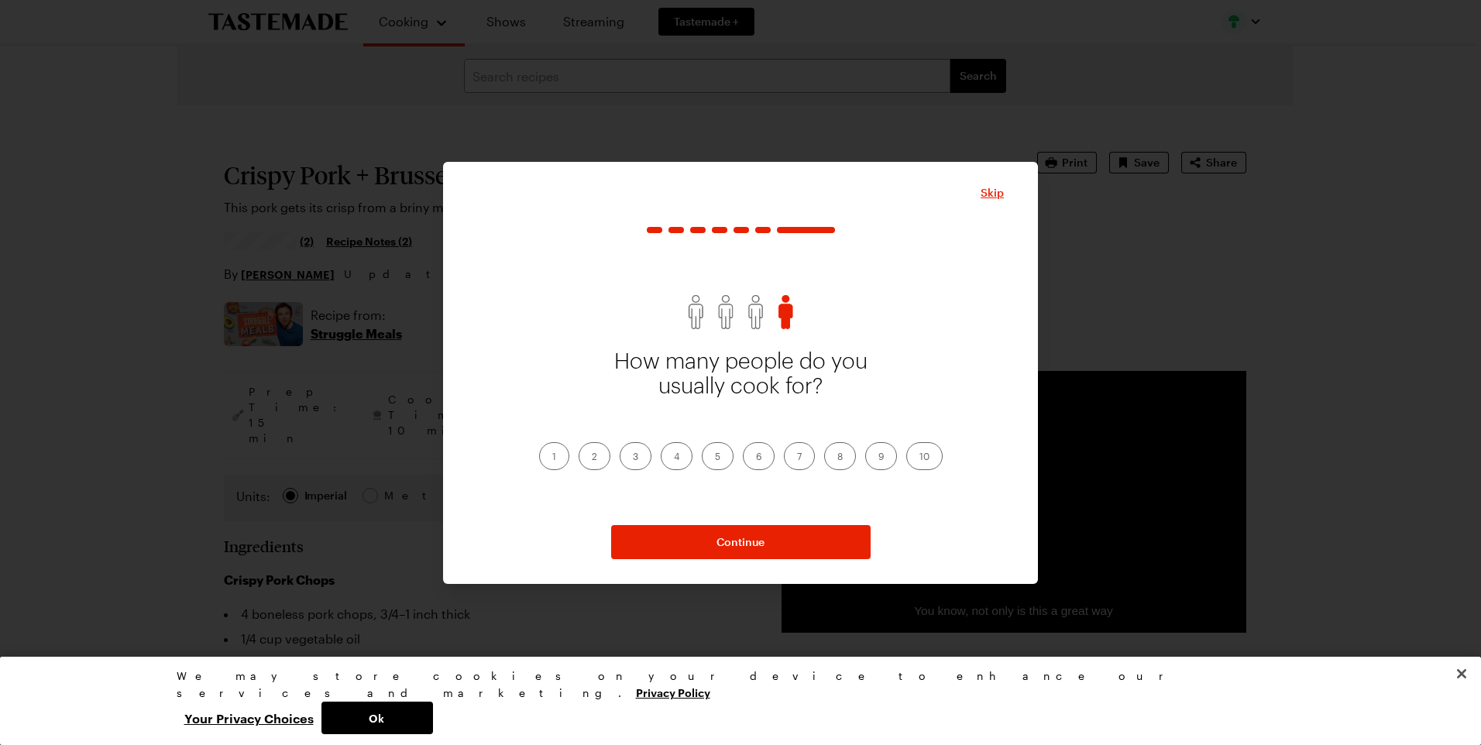
click at [593, 460] on label "2" at bounding box center [595, 456] width 32 height 28
click at [592, 458] on input "2" at bounding box center [592, 458] width 0 height 0
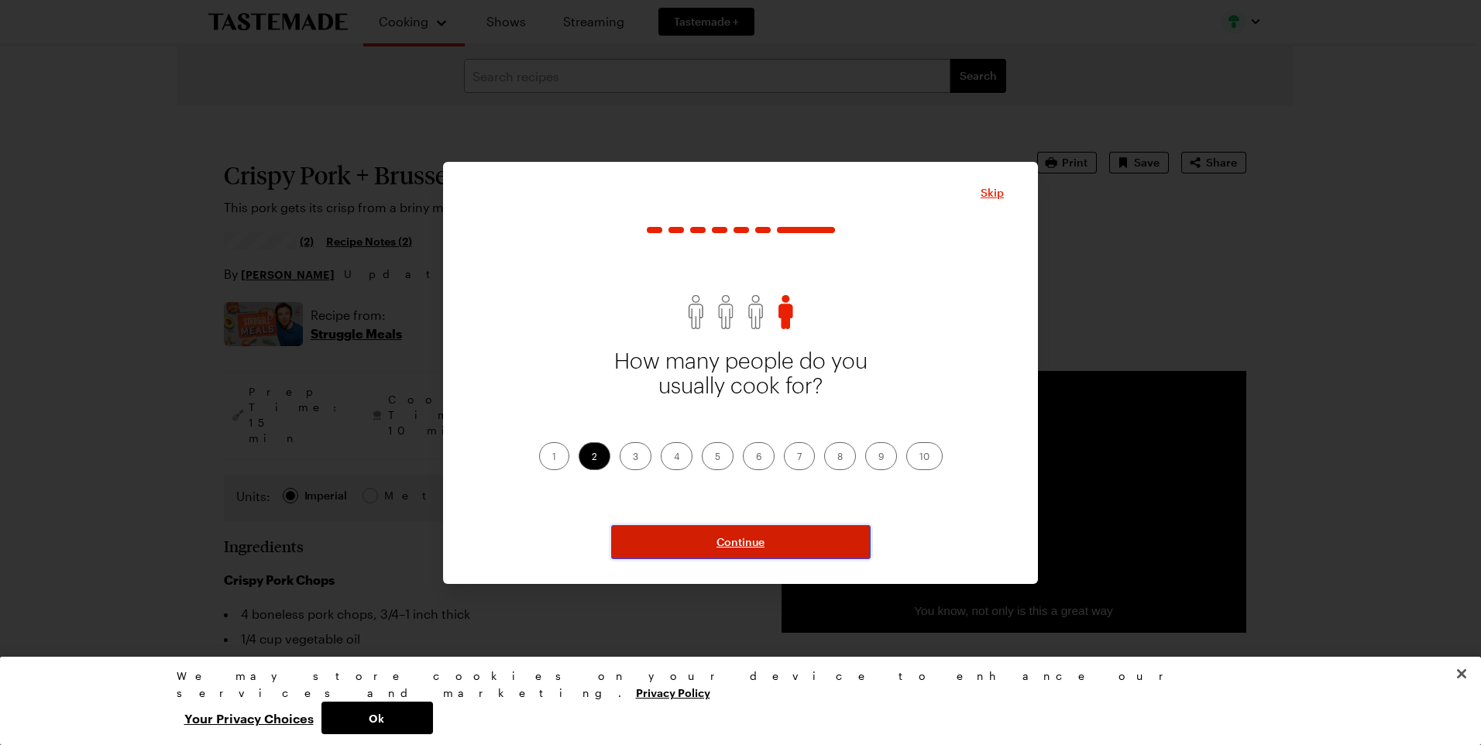
click at [697, 541] on button "Continue" at bounding box center [741, 542] width 260 height 34
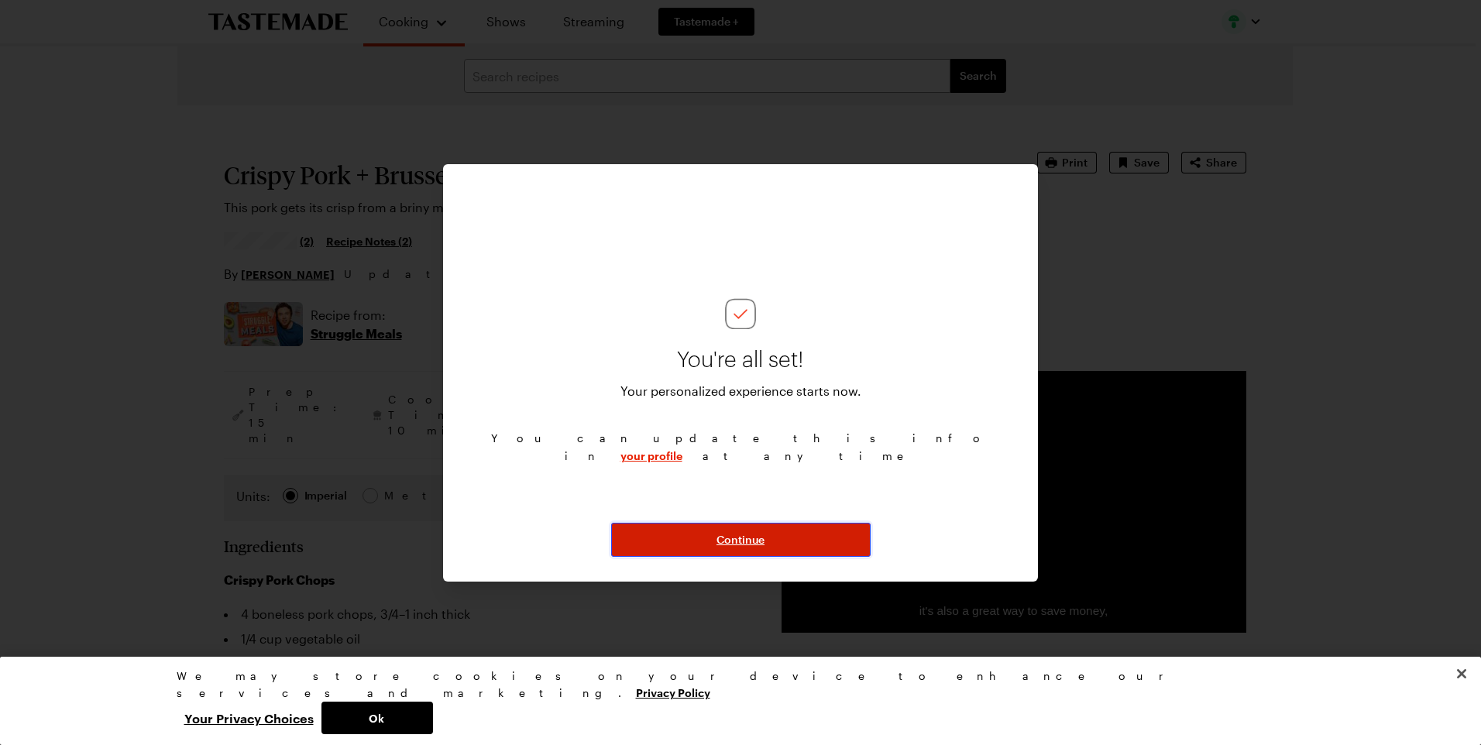
click at [697, 541] on button "Continue" at bounding box center [741, 540] width 260 height 34
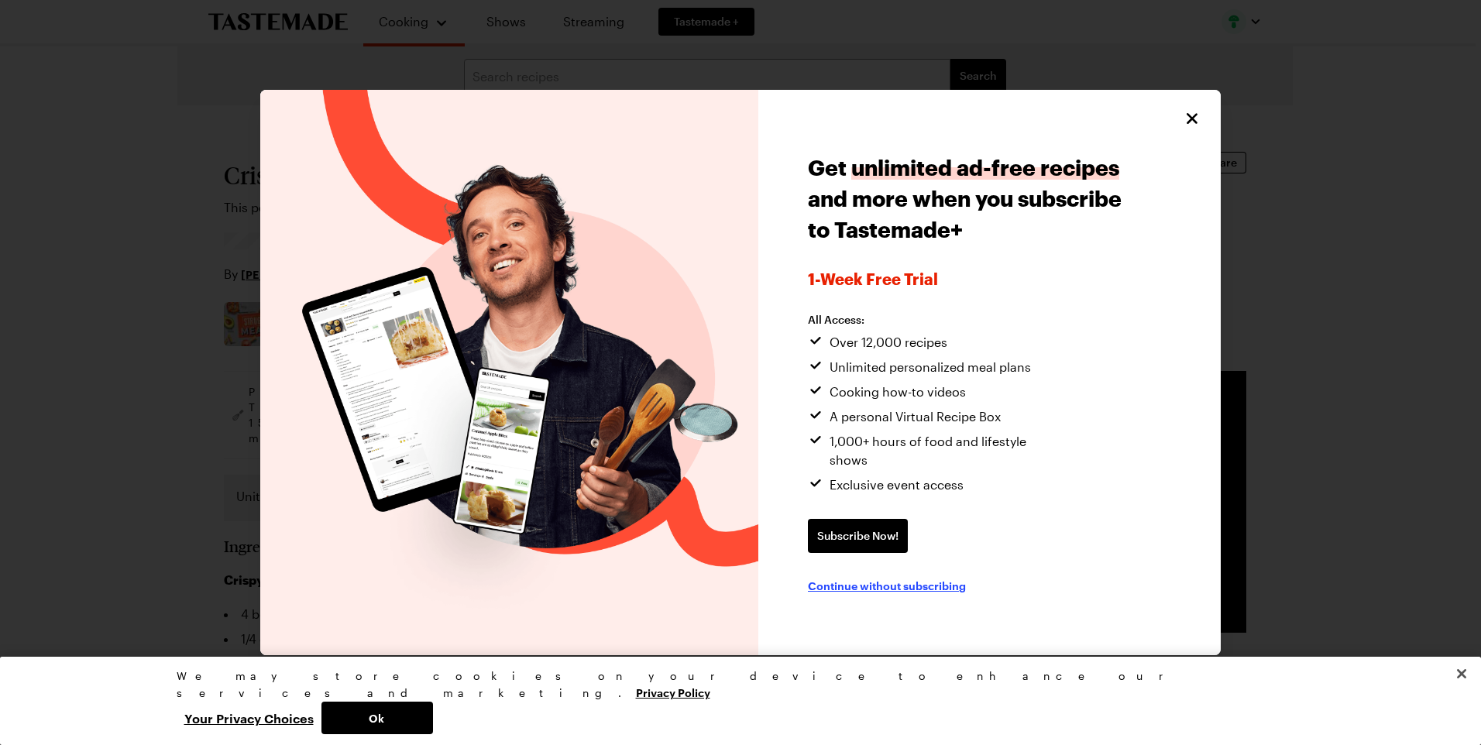
click at [949, 579] on span "Continue without subscribing" at bounding box center [887, 585] width 158 height 15
type textarea "x"
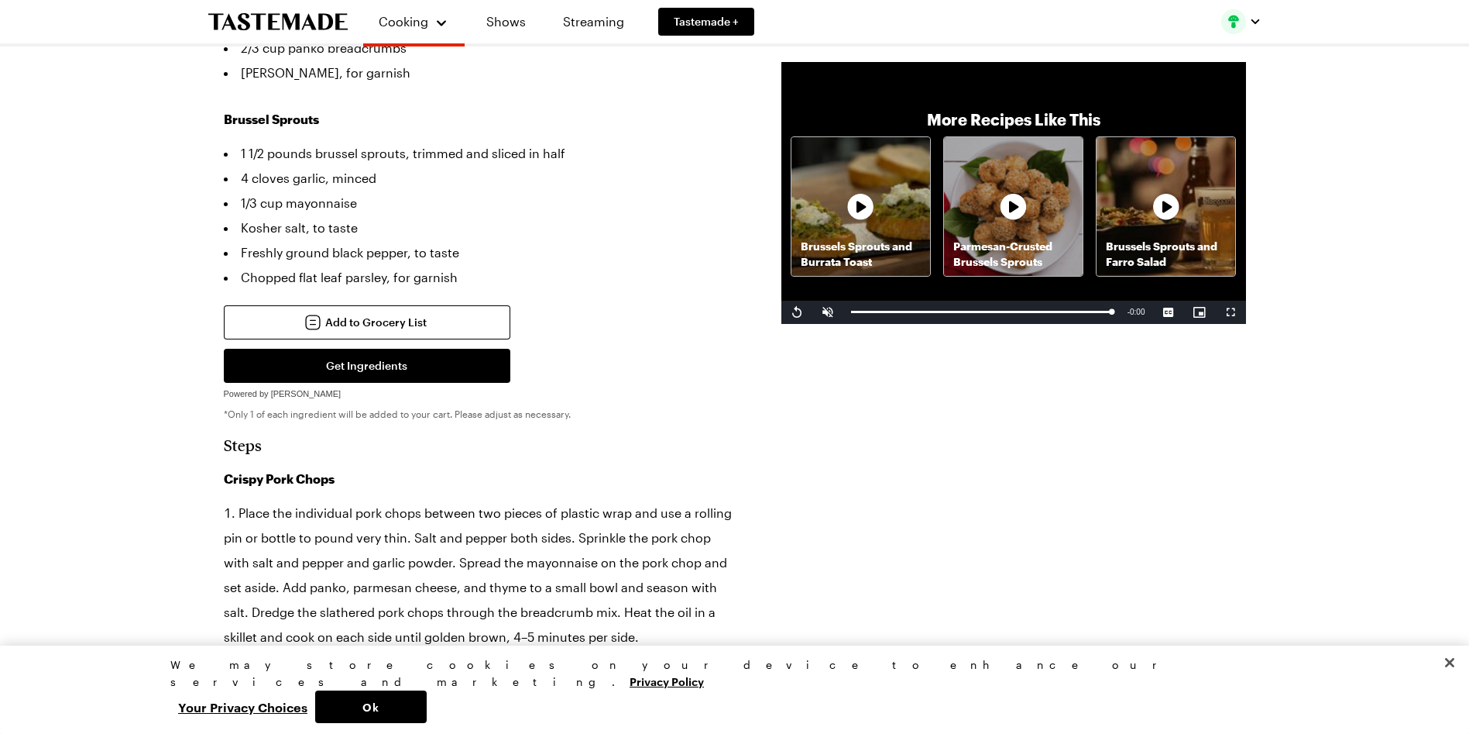
scroll to position [697, 0]
